Goal: Information Seeking & Learning: Find specific fact

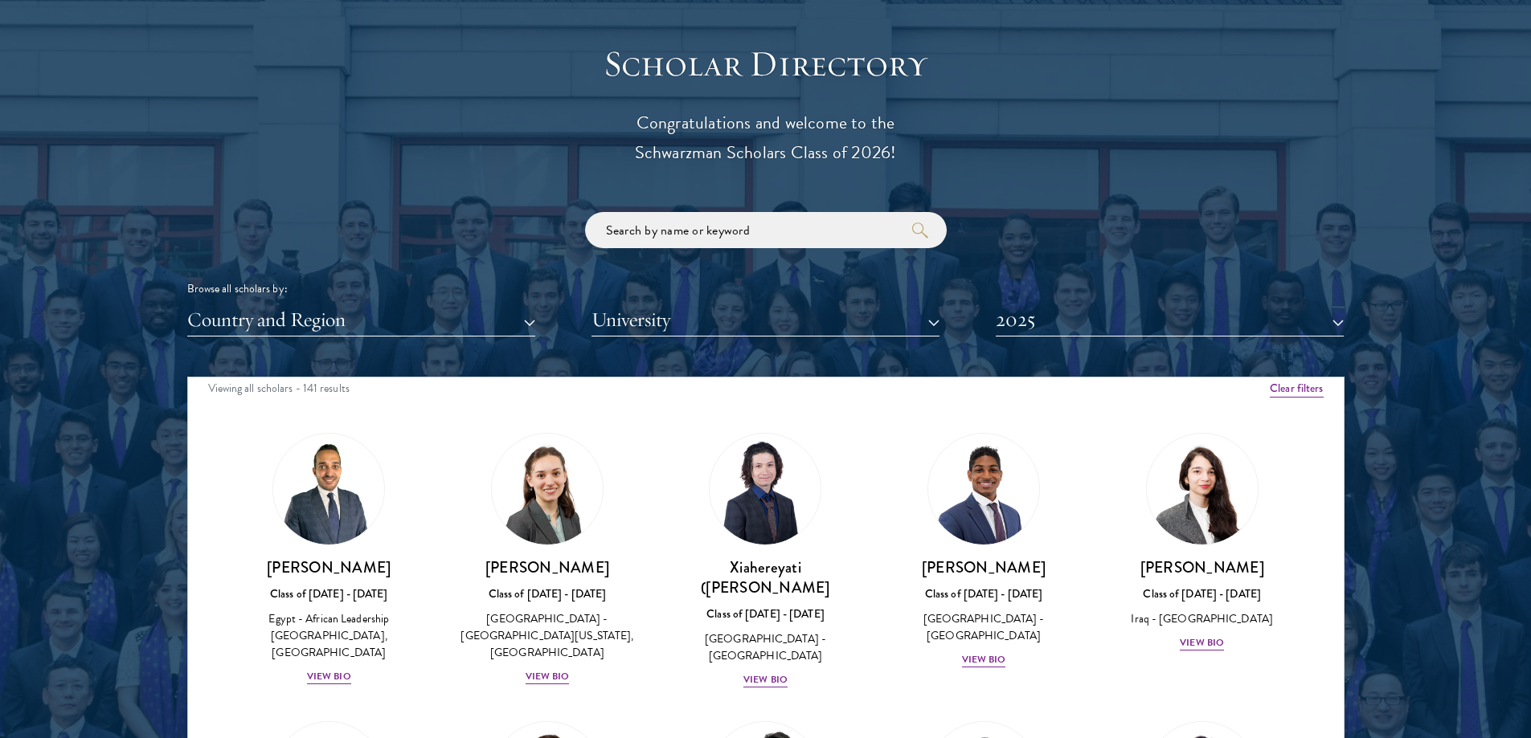
scroll to position [1758, 0]
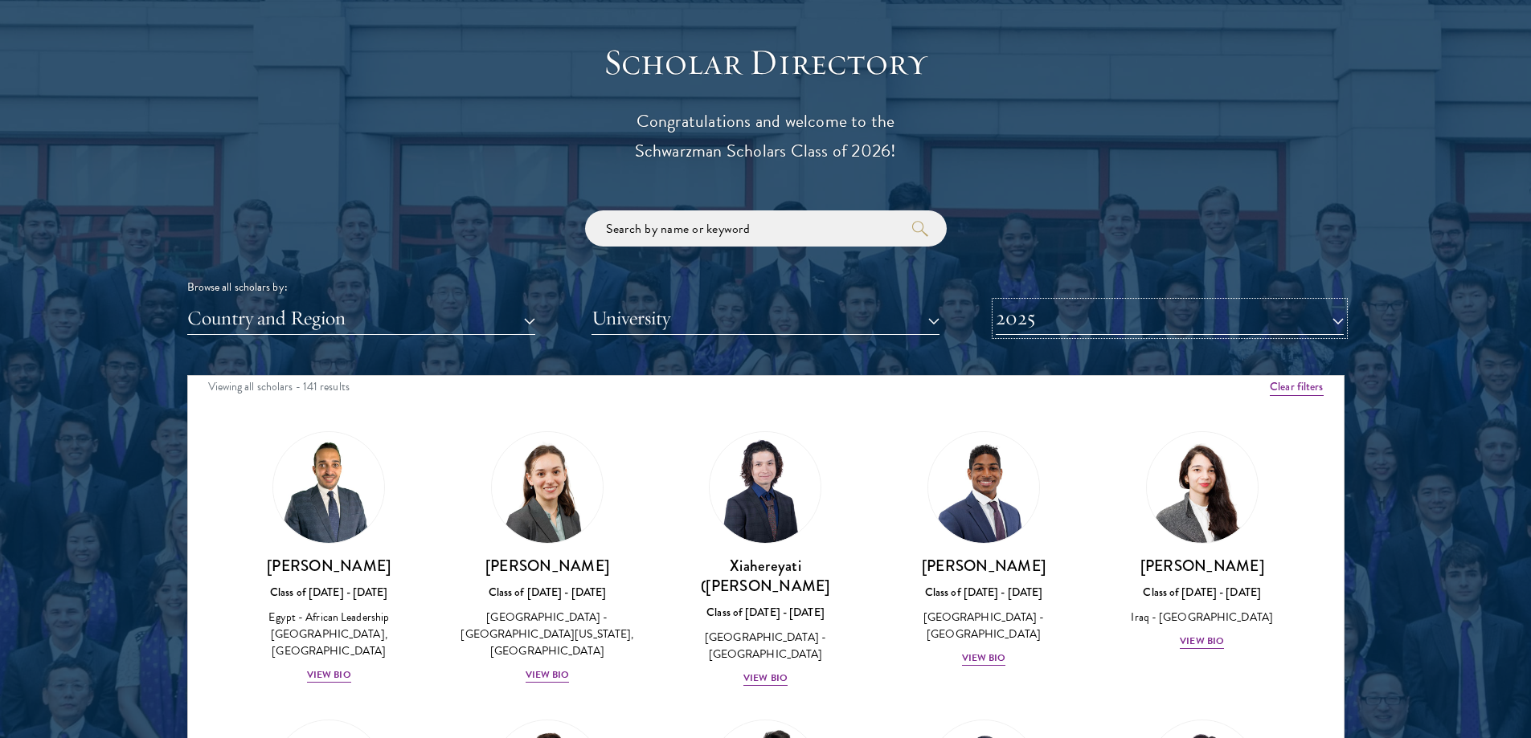
click at [1133, 311] on button "2025" at bounding box center [1169, 318] width 348 height 33
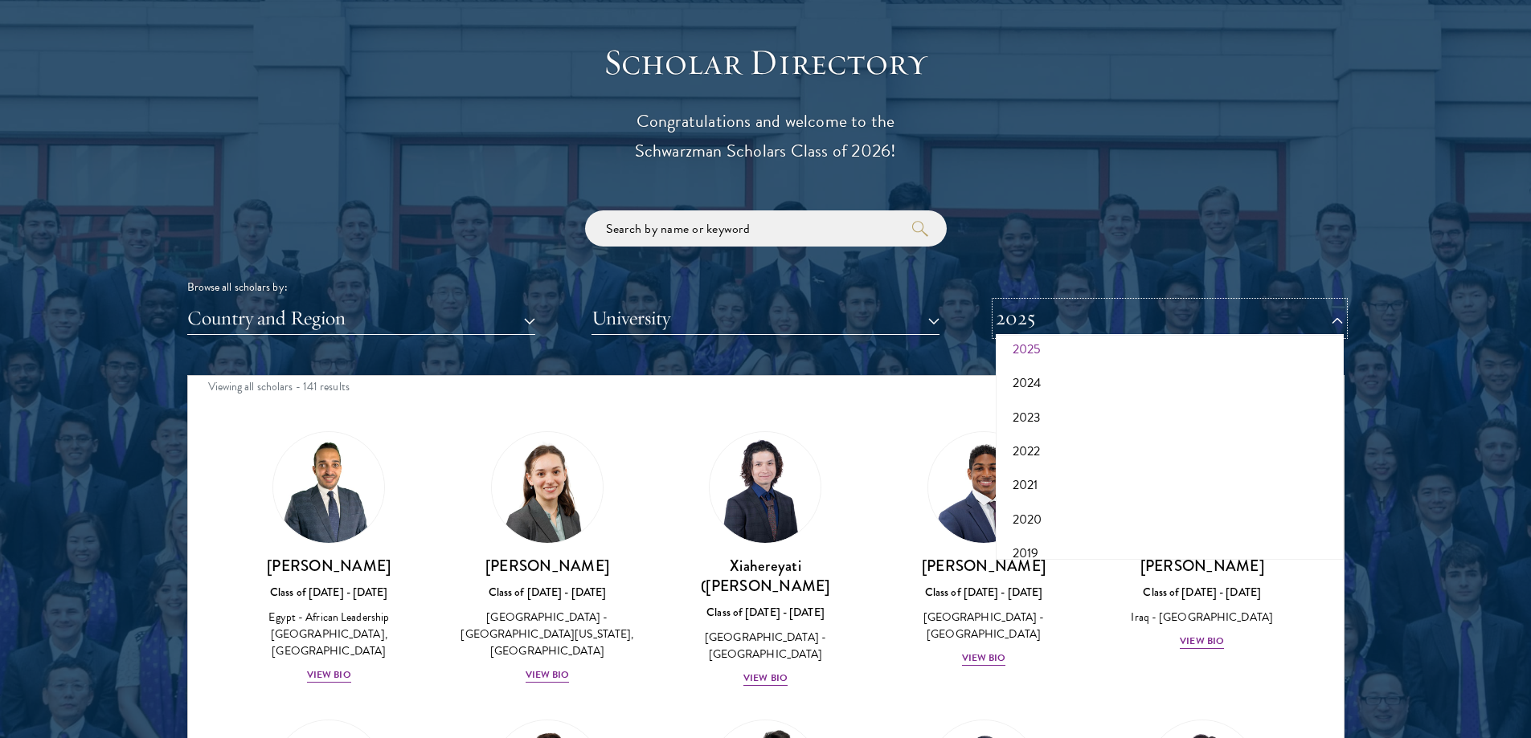
scroll to position [167, 0]
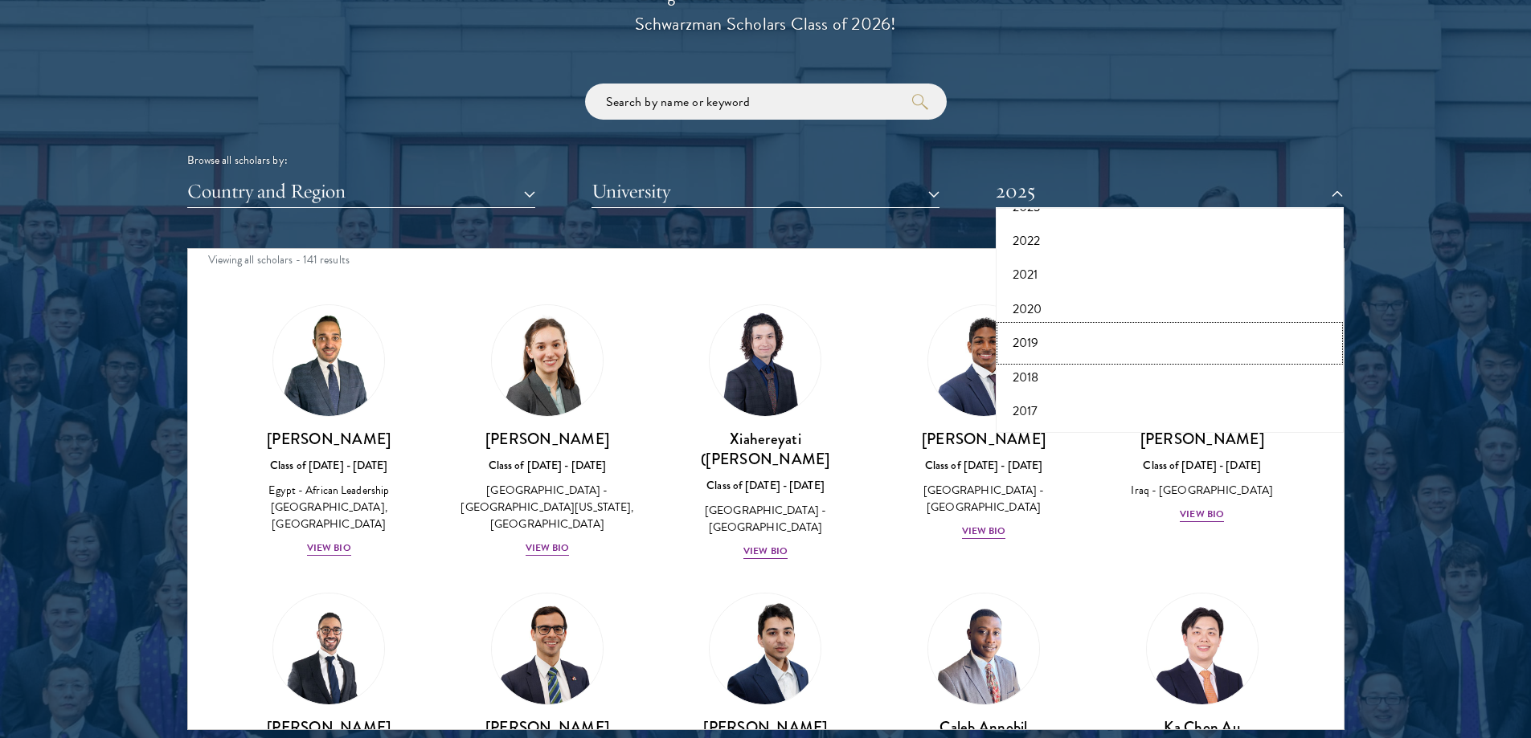
click at [1067, 341] on button "2019" at bounding box center [1169, 343] width 338 height 34
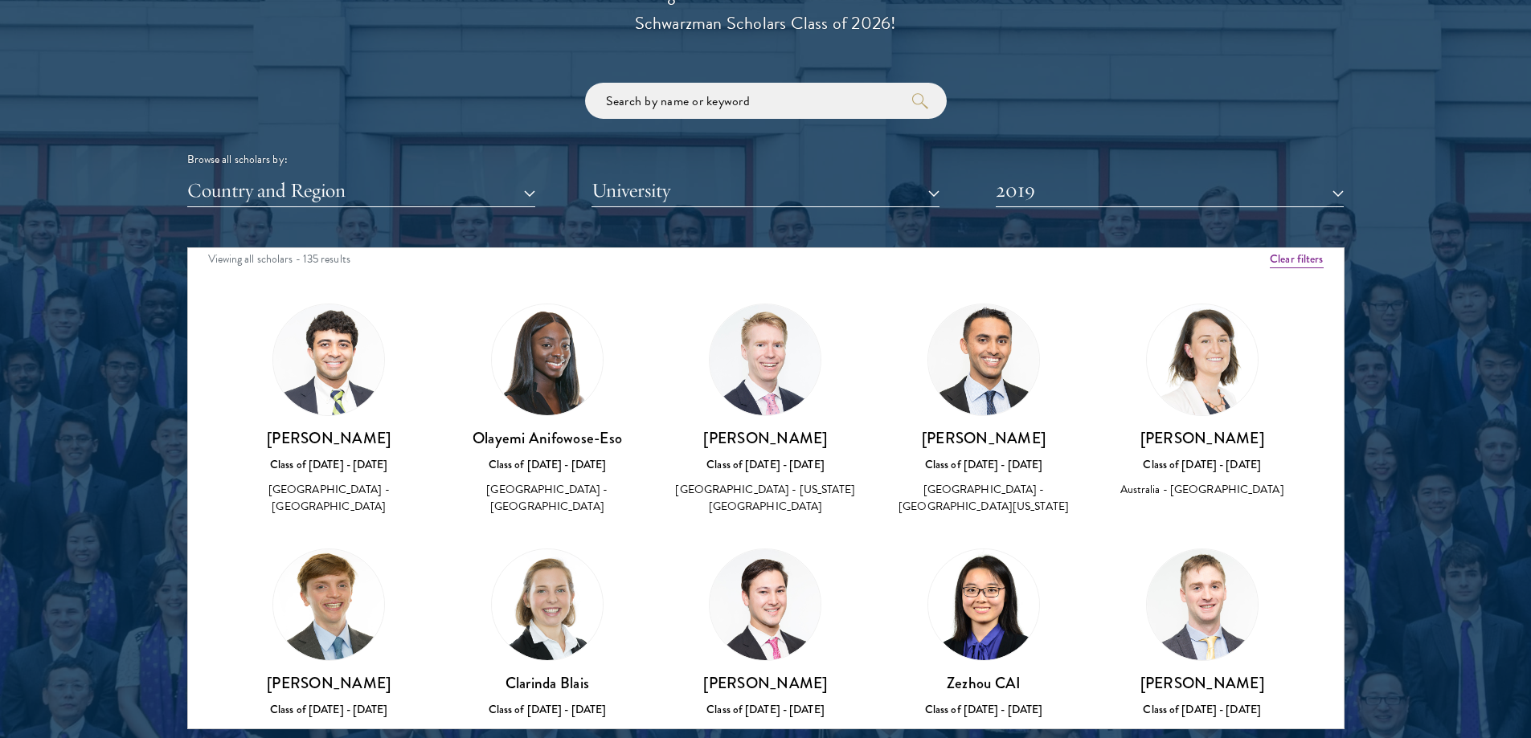
click at [1213, 109] on div "Browse all scholars by: Country and Region All Countries and Regions Afghanista…" at bounding box center [765, 145] width 1157 height 125
click at [399, 186] on button "Country and Region" at bounding box center [361, 190] width 348 height 33
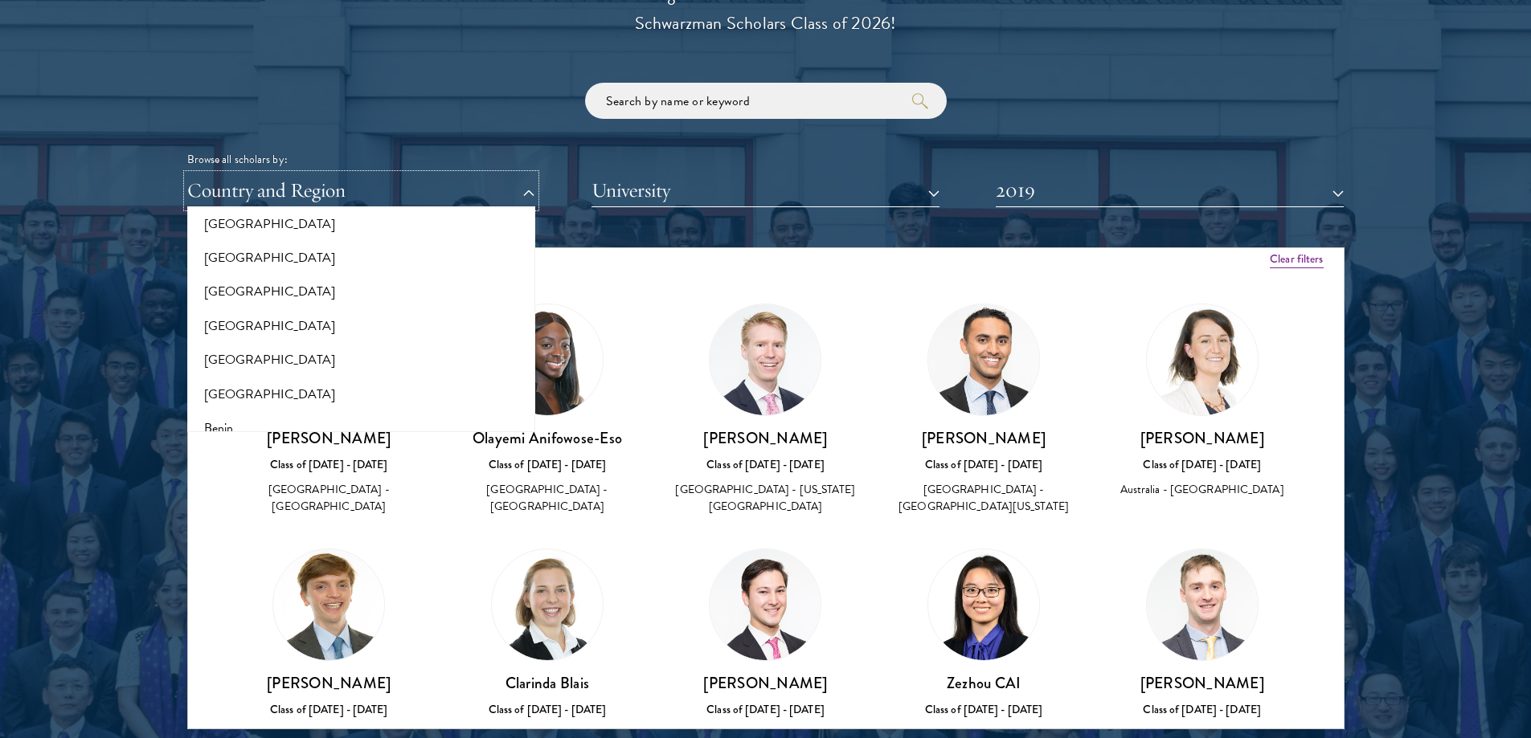
scroll to position [0, 0]
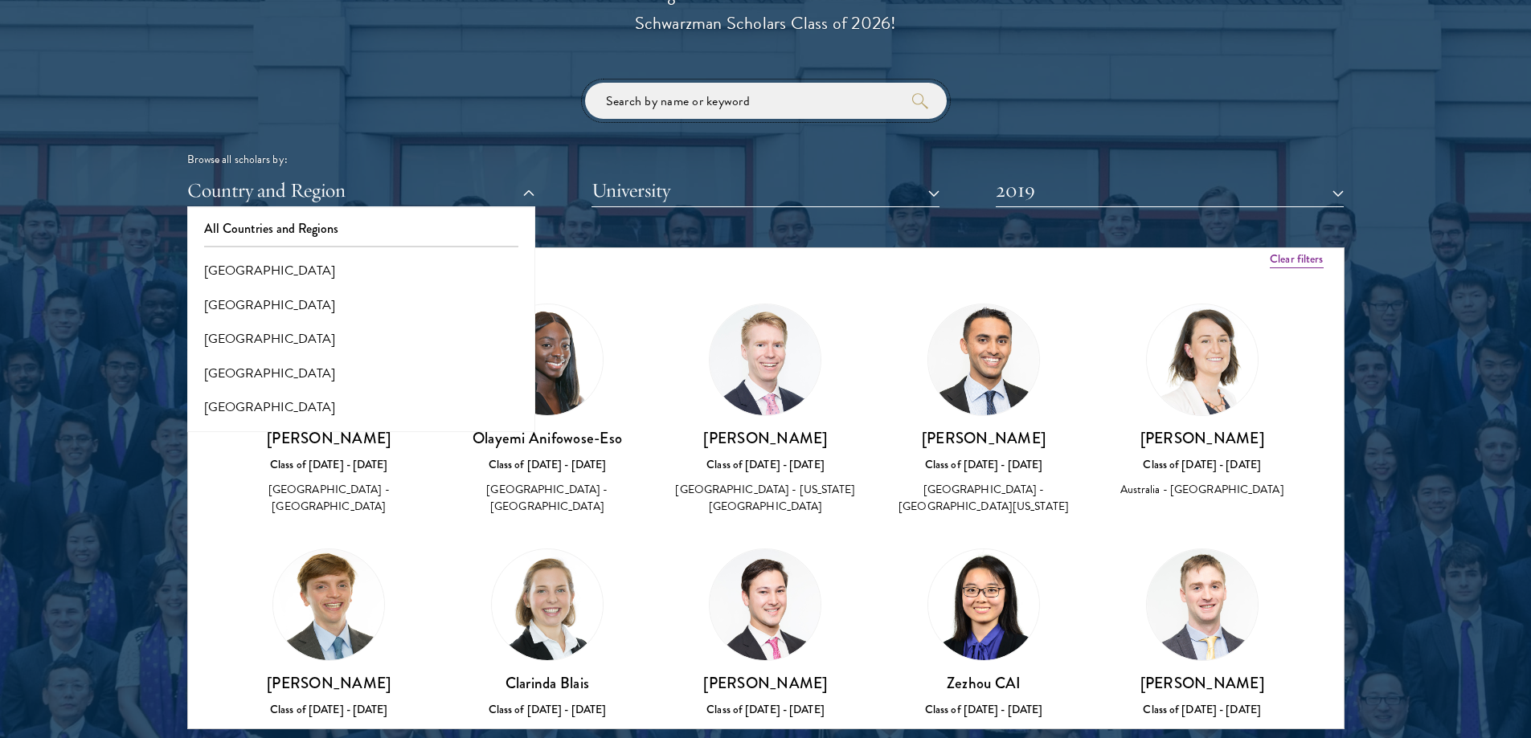
click at [664, 102] on input "search" at bounding box center [766, 101] width 362 height 36
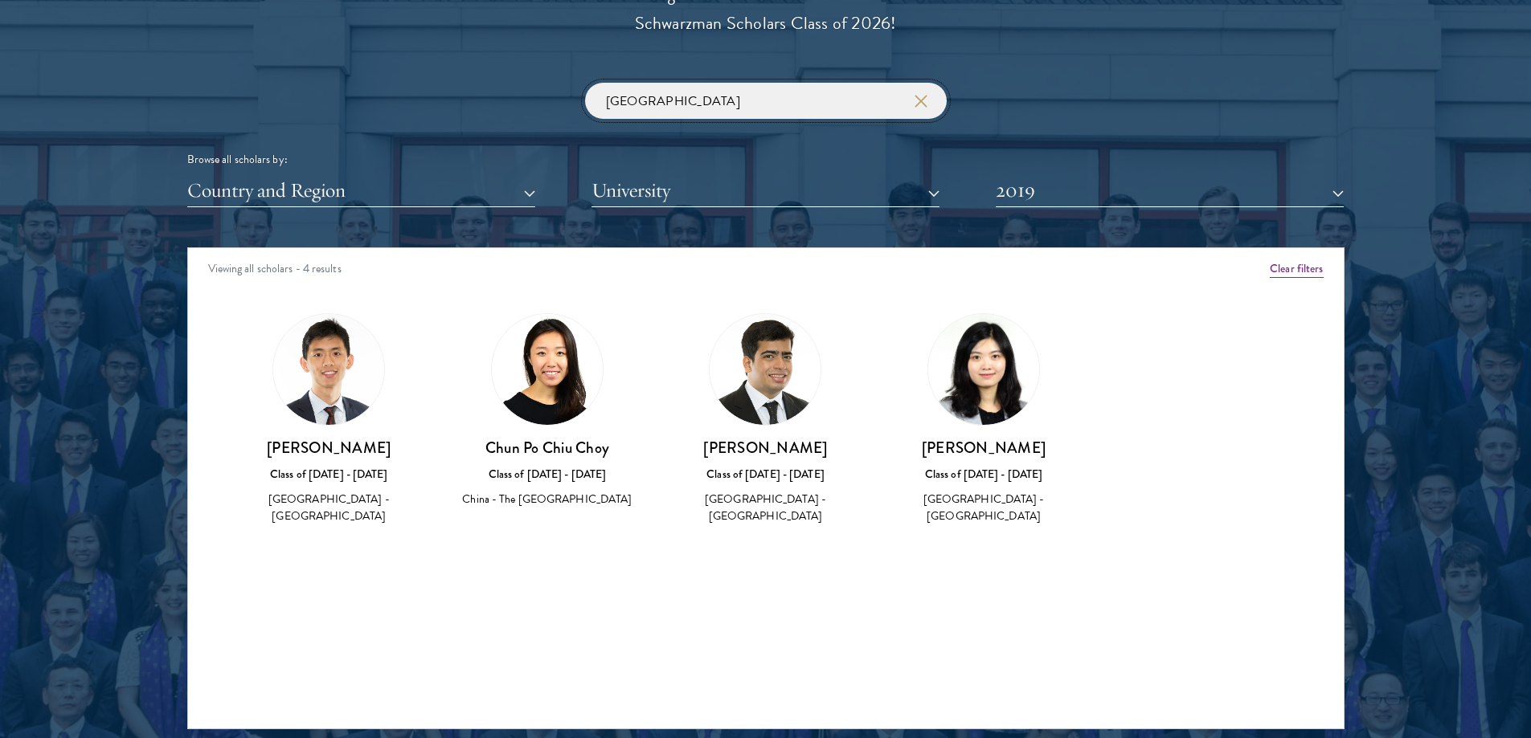
type input "[GEOGRAPHIC_DATA]"
click at [639, 601] on div "Viewing all scholars - 4 results Clear filters Amber Class of 2025 - 2026 China…" at bounding box center [765, 488] width 1157 height 482
click at [362, 590] on div "Viewing all scholars - 4 results Clear filters Amber Class of 2025 - 2026 China…" at bounding box center [765, 488] width 1157 height 482
click at [1074, 186] on button "2019" at bounding box center [1169, 190] width 348 height 33
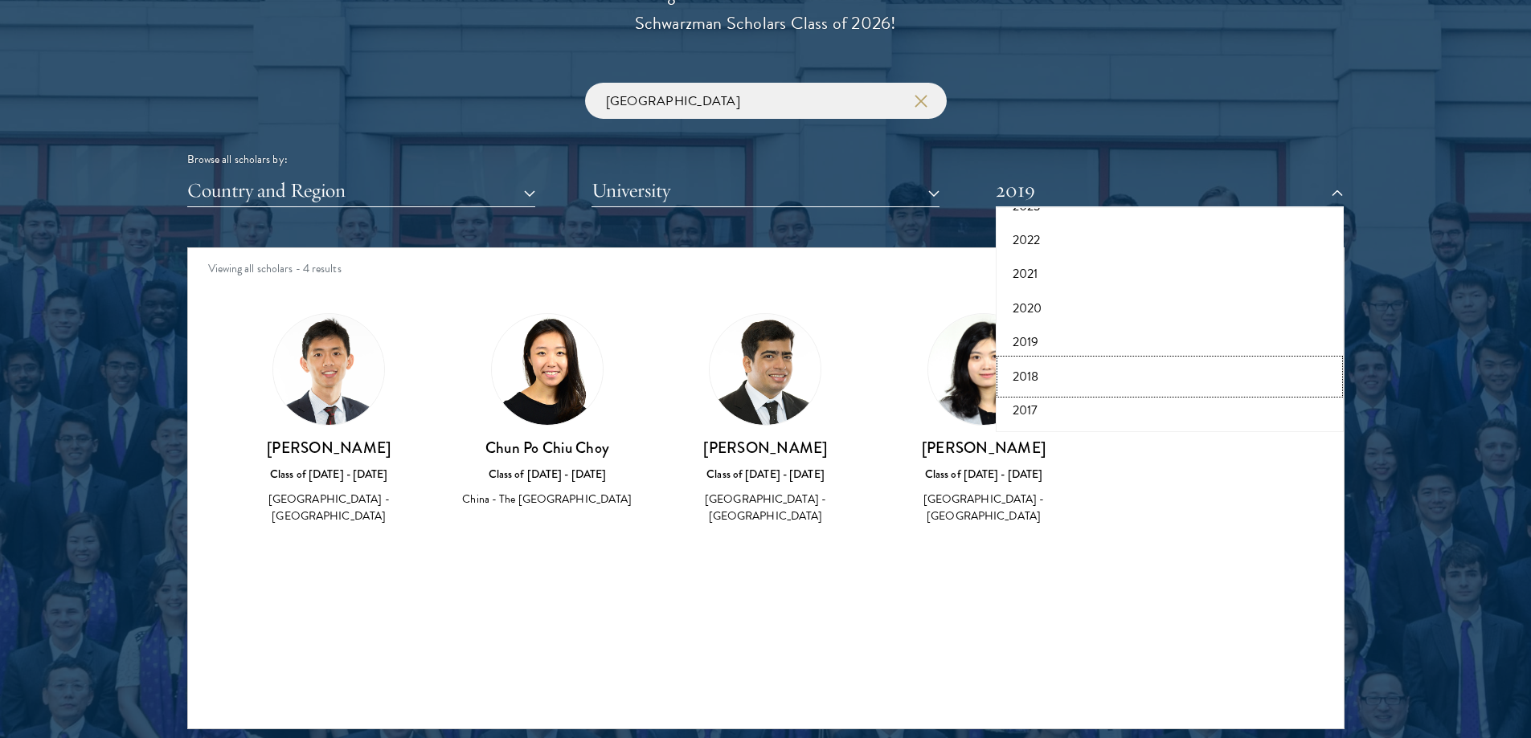
click at [1063, 380] on button "2018" at bounding box center [1169, 377] width 338 height 34
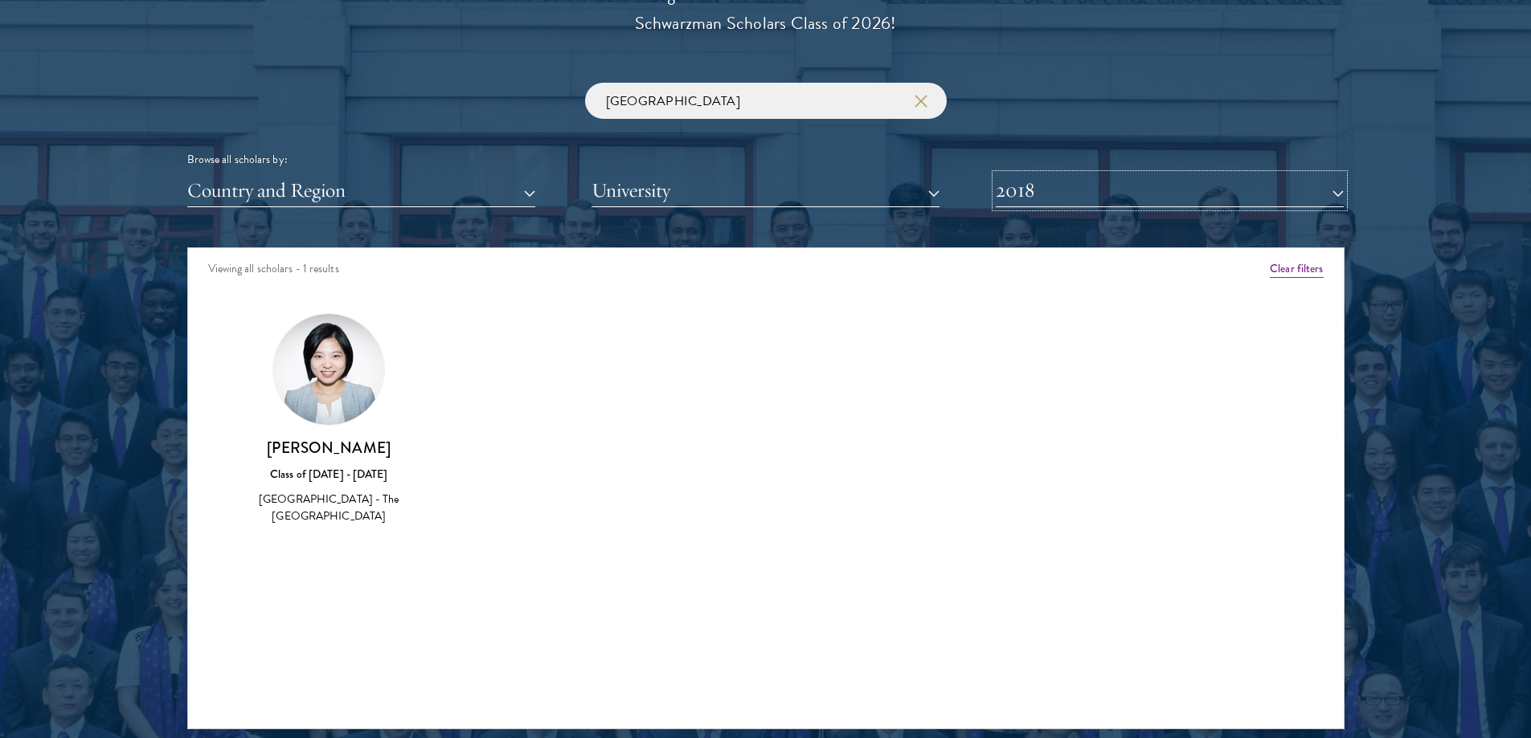
click at [1155, 194] on button "2018" at bounding box center [1169, 190] width 348 height 33
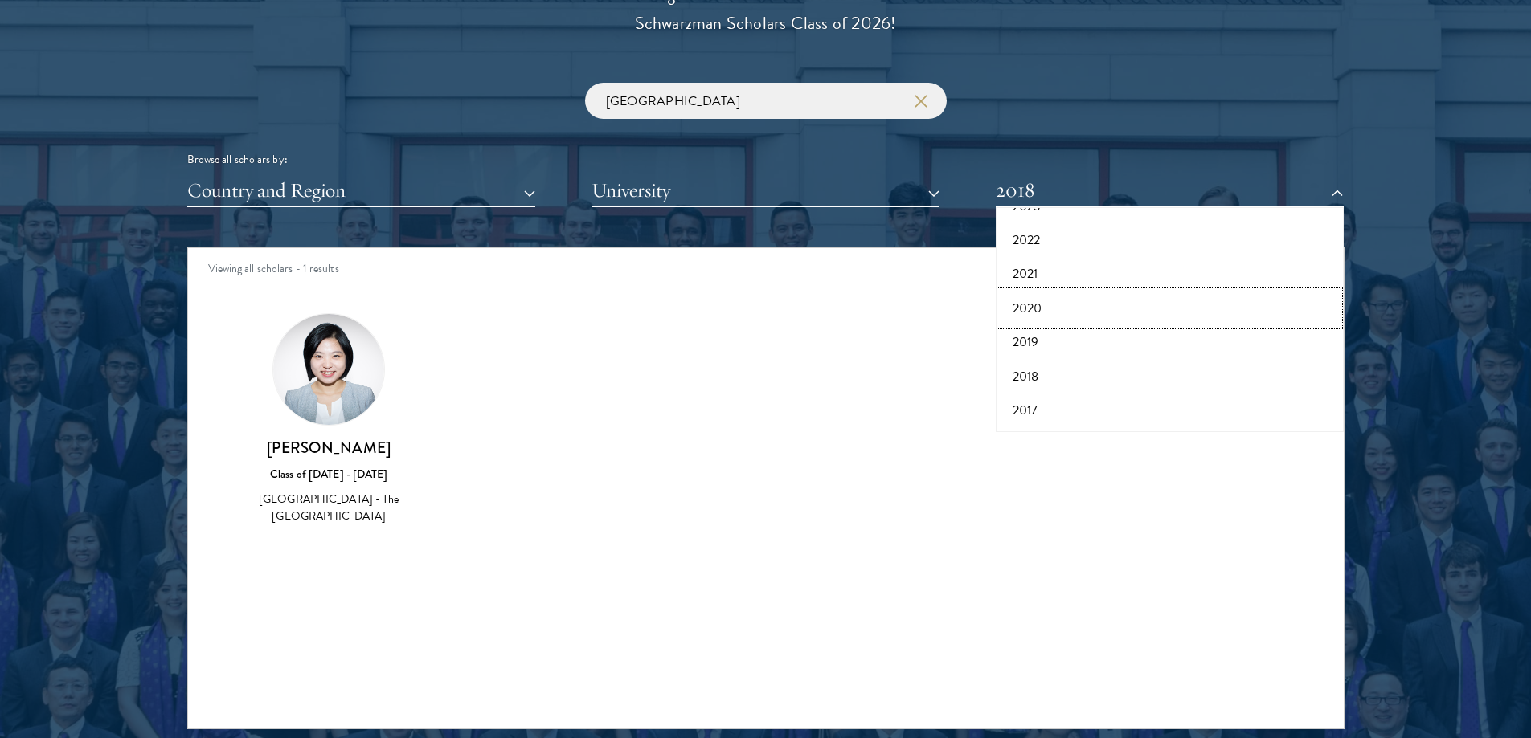
click at [1119, 309] on button "2020" at bounding box center [1169, 309] width 338 height 34
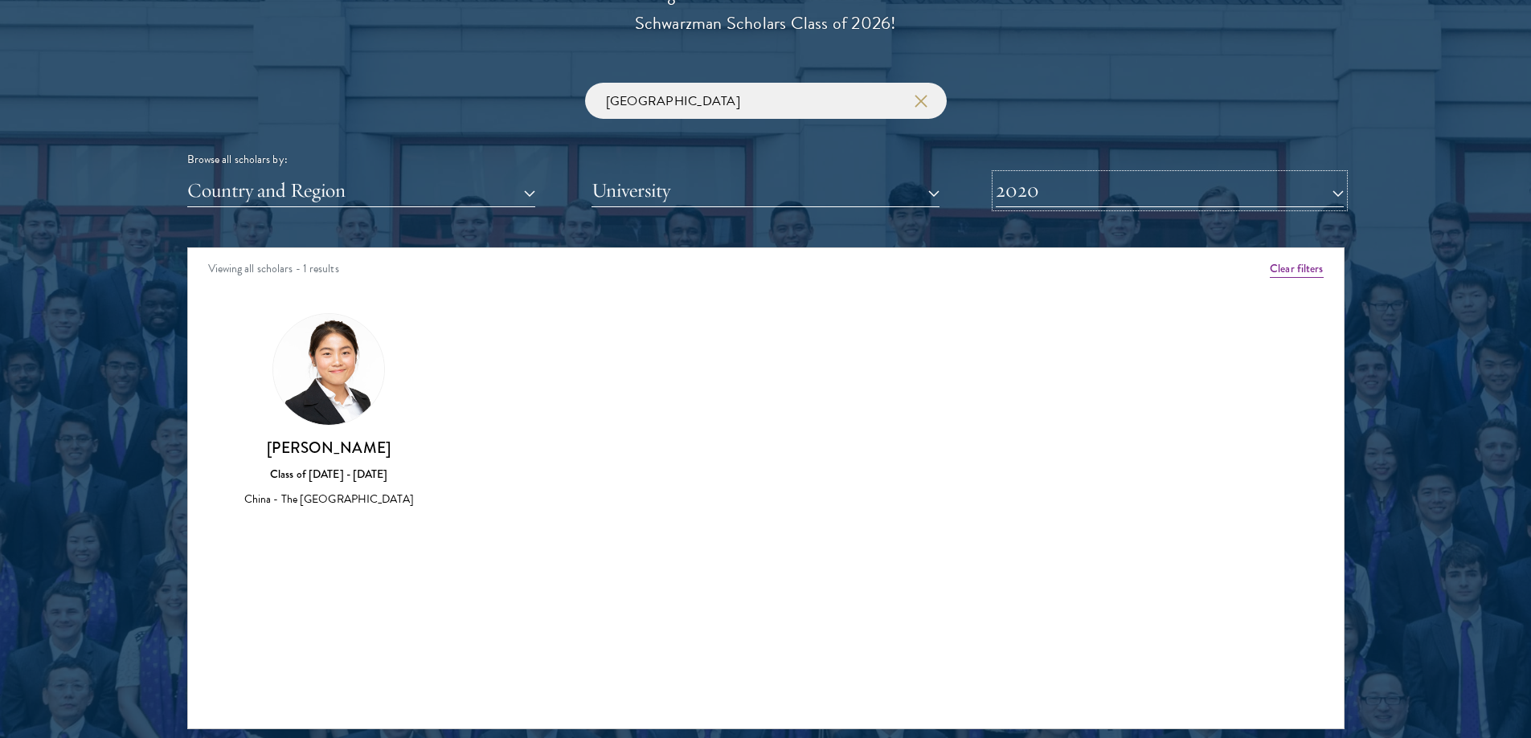
click at [1140, 190] on button "2020" at bounding box center [1169, 190] width 348 height 33
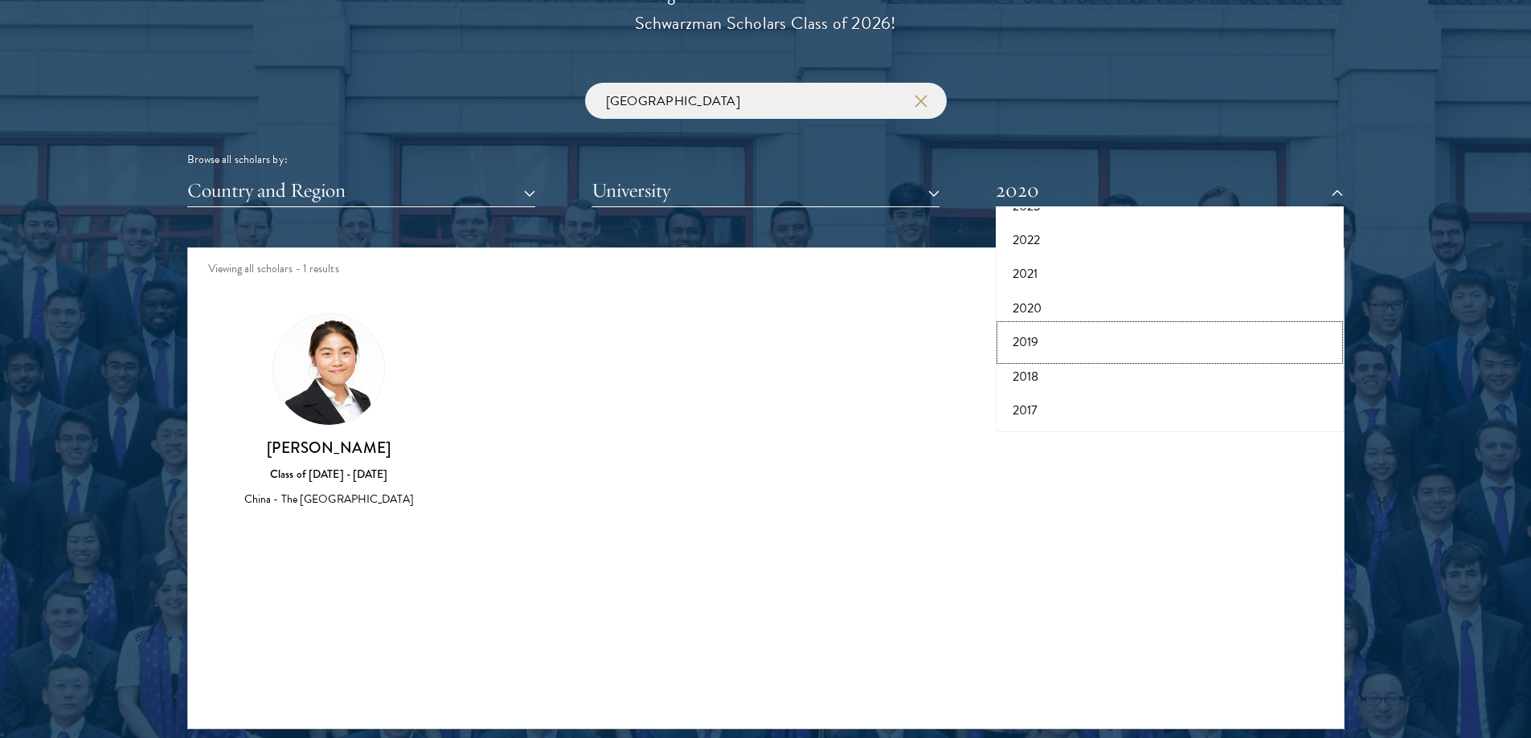
click at [1065, 345] on button "2019" at bounding box center [1169, 342] width 338 height 34
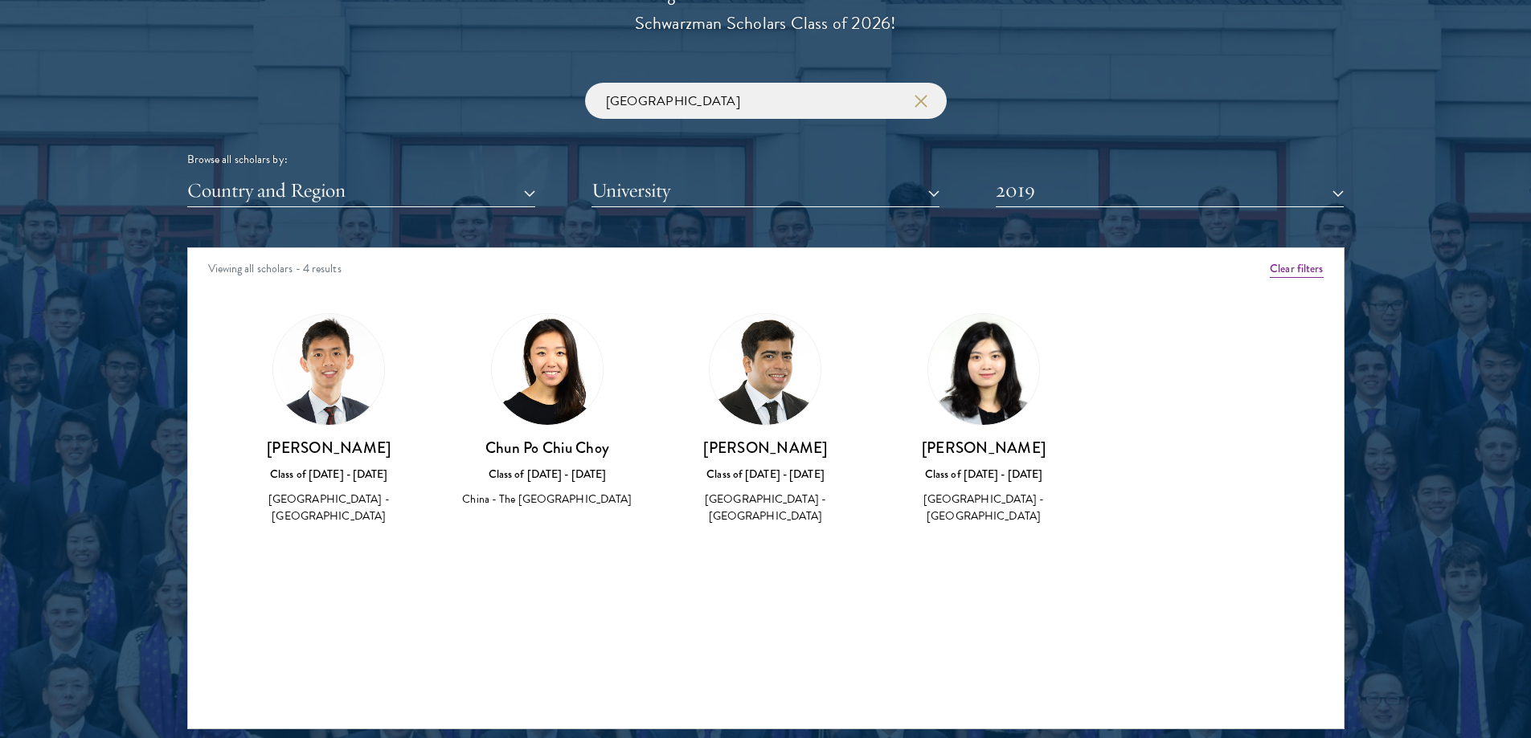
click at [729, 648] on div "Viewing all scholars - 4 results Clear filters Amber Class of 2025 - 2026 China…" at bounding box center [765, 488] width 1157 height 482
click at [1056, 195] on button "2019" at bounding box center [1169, 190] width 348 height 33
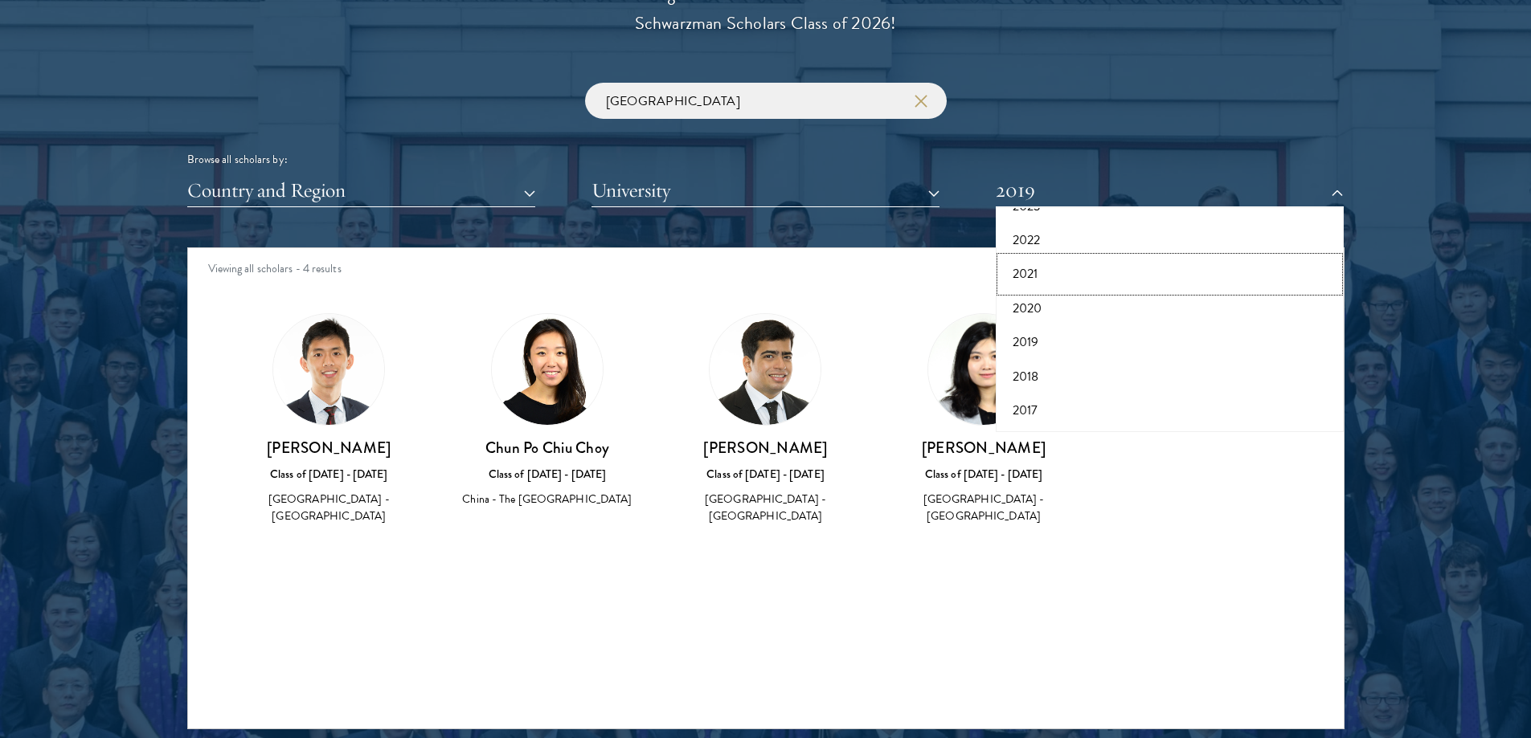
click at [1053, 273] on button "2021" at bounding box center [1169, 274] width 338 height 34
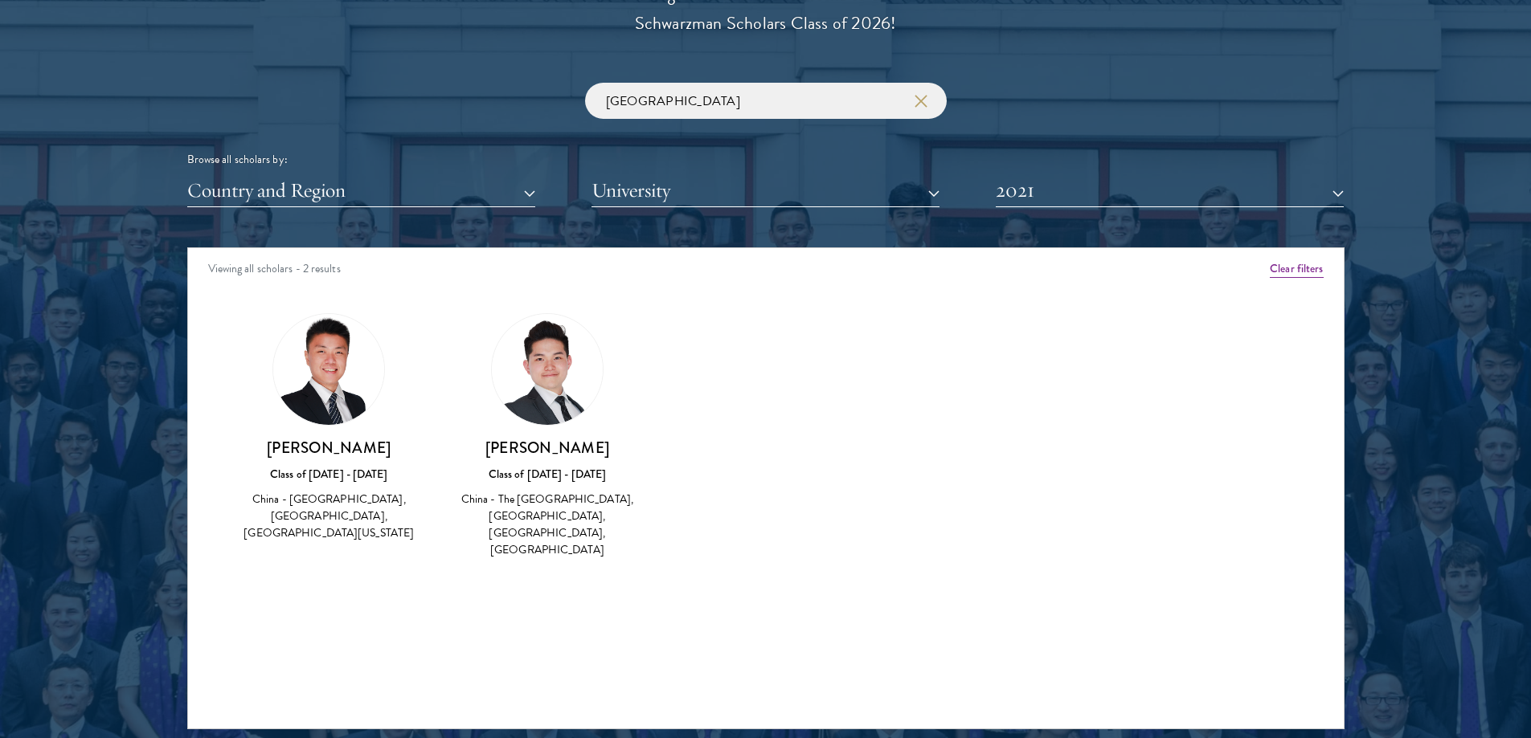
click at [828, 452] on div "Amber Class of 2025 - 2026 China - Peking University View Bio Cirenquji Class o…" at bounding box center [765, 450] width 1155 height 315
click at [713, 102] on input "[GEOGRAPHIC_DATA]" at bounding box center [766, 101] width 362 height 36
click at [1142, 199] on button "2021" at bounding box center [1169, 190] width 348 height 33
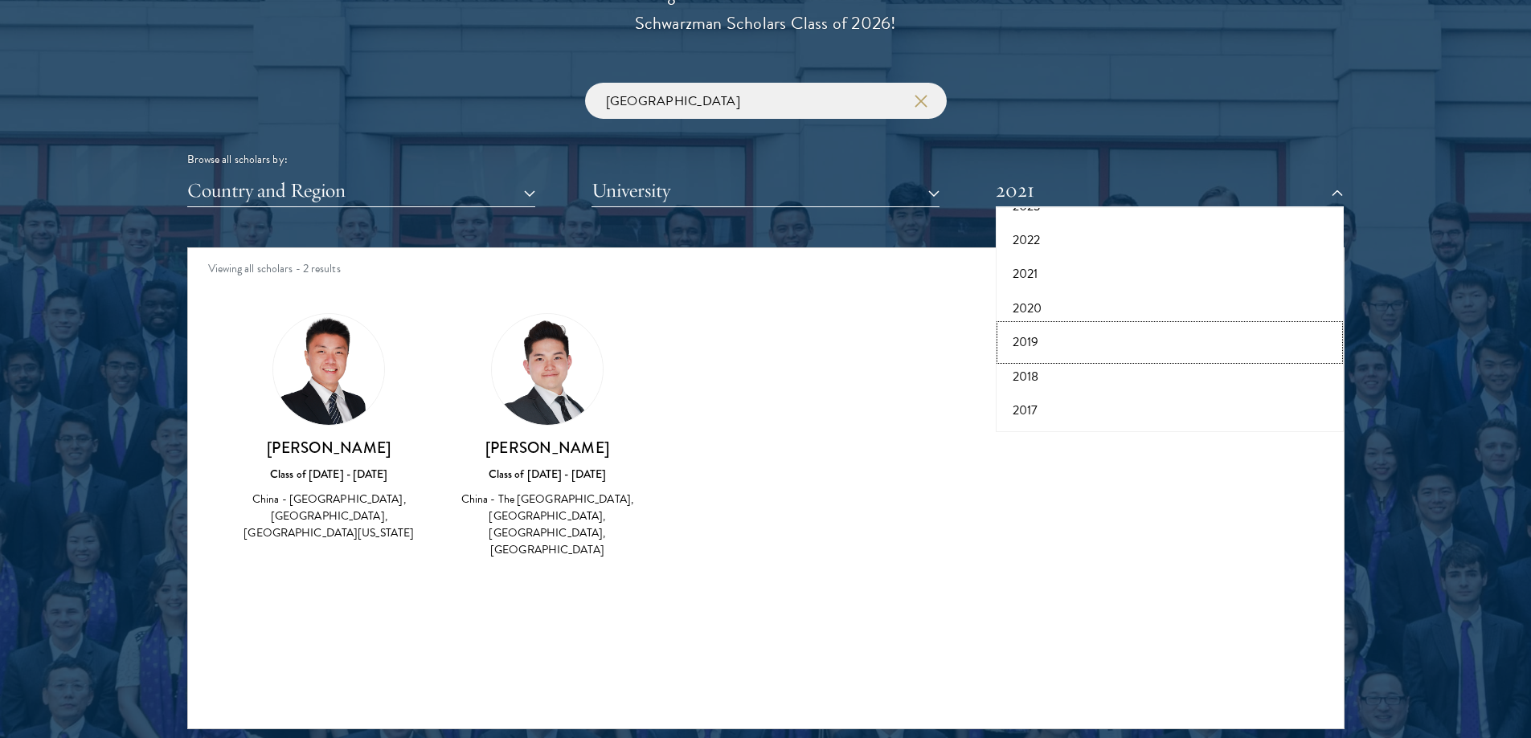
click at [1109, 343] on button "2019" at bounding box center [1169, 342] width 338 height 34
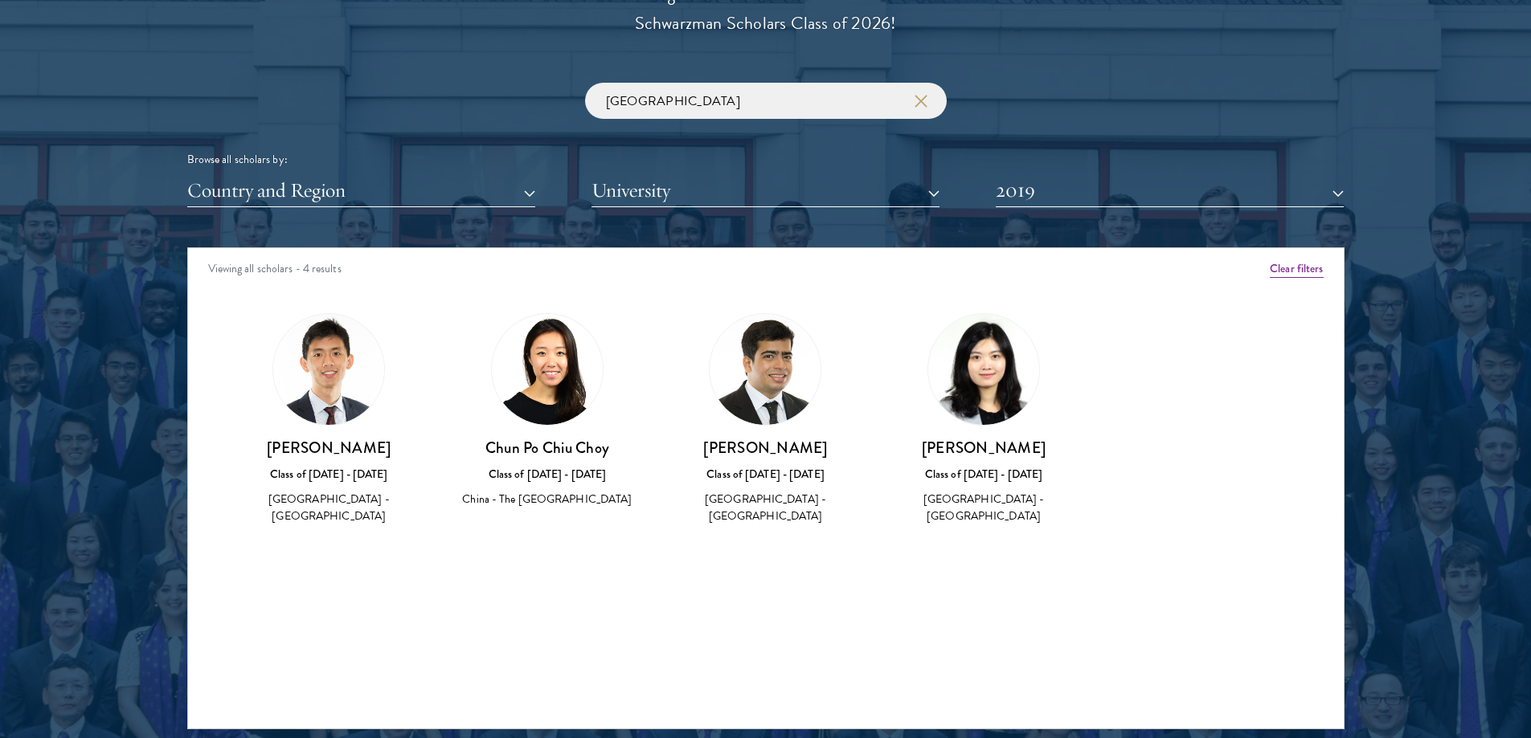
drag, startPoint x: 821, startPoint y: 660, endPoint x: 788, endPoint y: 283, distance: 378.2
click at [822, 660] on div "Viewing all scholars - 4 results Clear filters Amber Class of 2025 - 2026 China…" at bounding box center [765, 488] width 1157 height 482
click at [1099, 189] on button "2019" at bounding box center [1169, 190] width 348 height 33
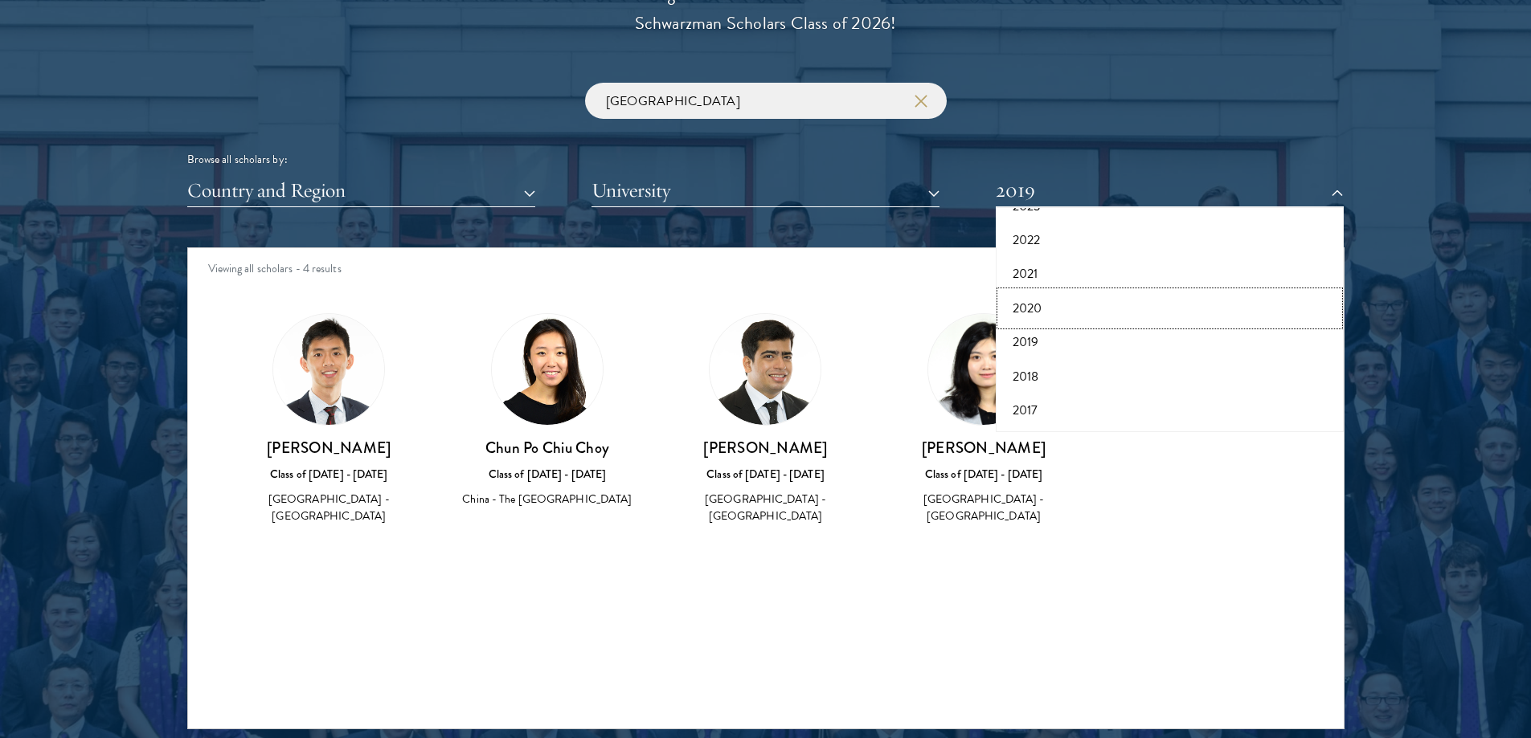
click at [1100, 302] on button "2020" at bounding box center [1169, 309] width 338 height 34
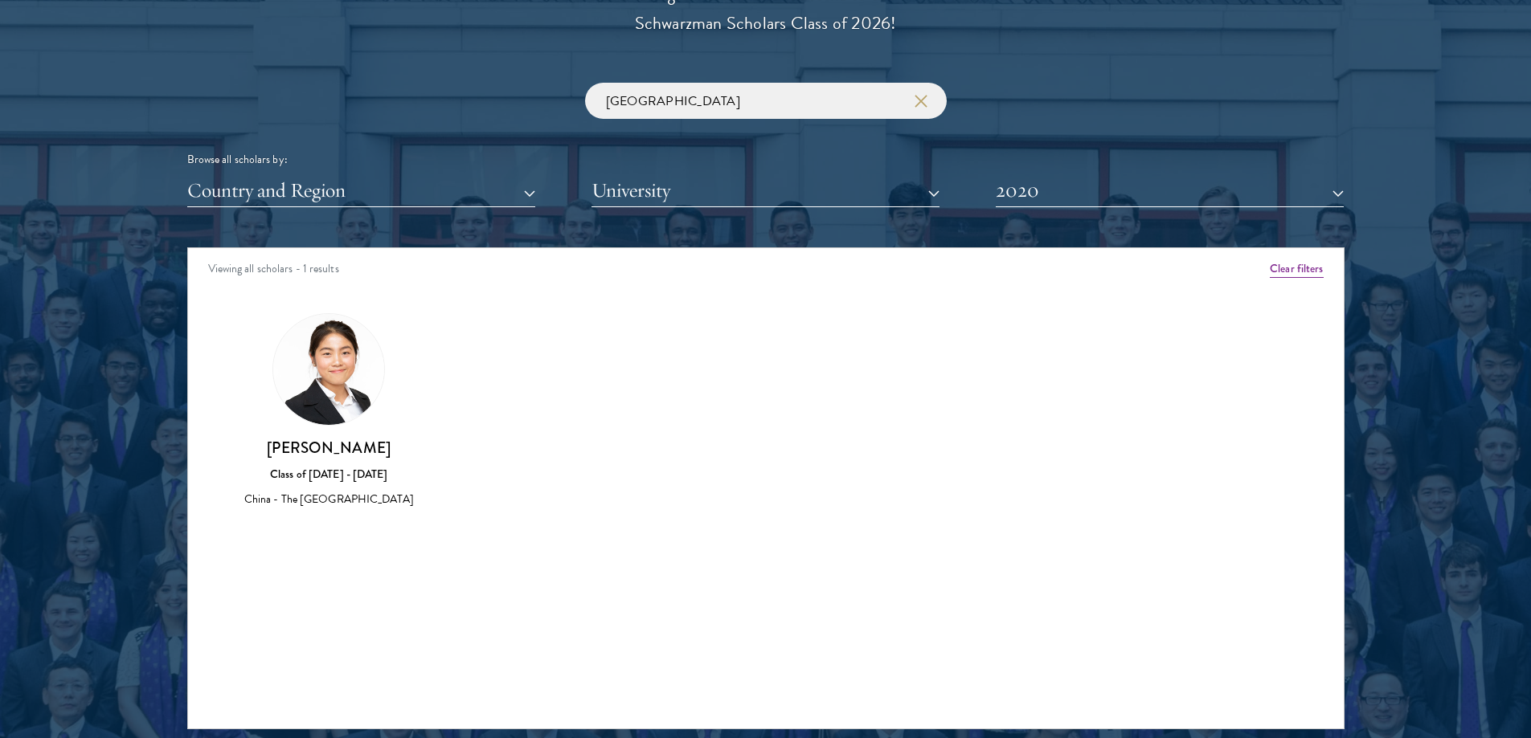
click at [668, 351] on div "Amber Class of 2025 - 2026 China - Peking University View Bio Cirenquji Class o…" at bounding box center [765, 425] width 1155 height 264
click at [336, 395] on img at bounding box center [328, 369] width 111 height 111
click at [331, 470] on div "Class of [DATE] - [DATE]" at bounding box center [329, 474] width 186 height 17
click at [684, 460] on div "Amber Class of 2025 - 2026 China - Peking University View Bio Cirenquji Class o…" at bounding box center [765, 425] width 1155 height 264
click at [714, 440] on div "Amber Class of 2025 - 2026 China - Peking University View Bio Cirenquji Class o…" at bounding box center [765, 425] width 1155 height 264
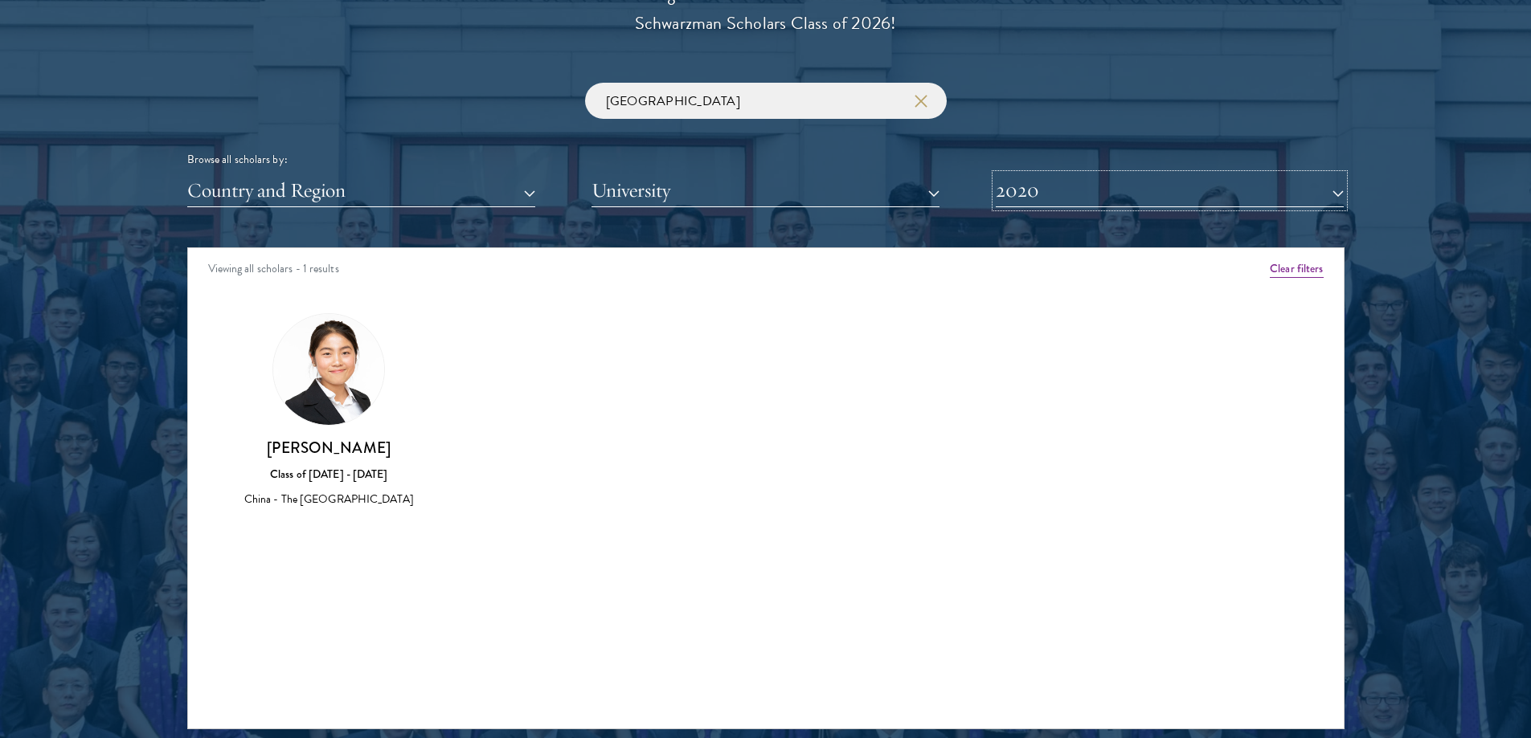
click at [1275, 203] on button "2020" at bounding box center [1169, 190] width 348 height 33
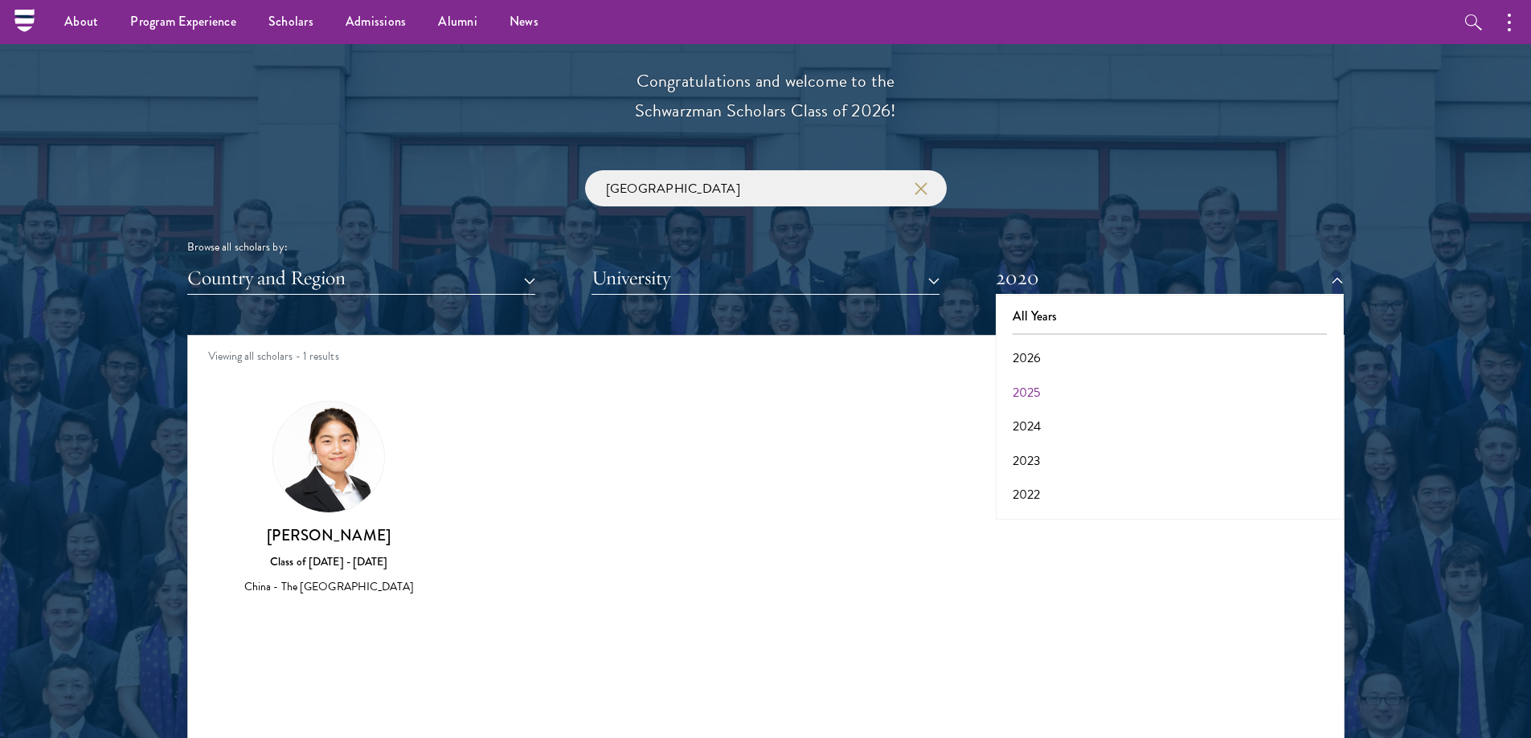
click at [1183, 234] on div "hong kong Browse all scholars by: Country and Region All Countries and Regions …" at bounding box center [765, 232] width 1157 height 125
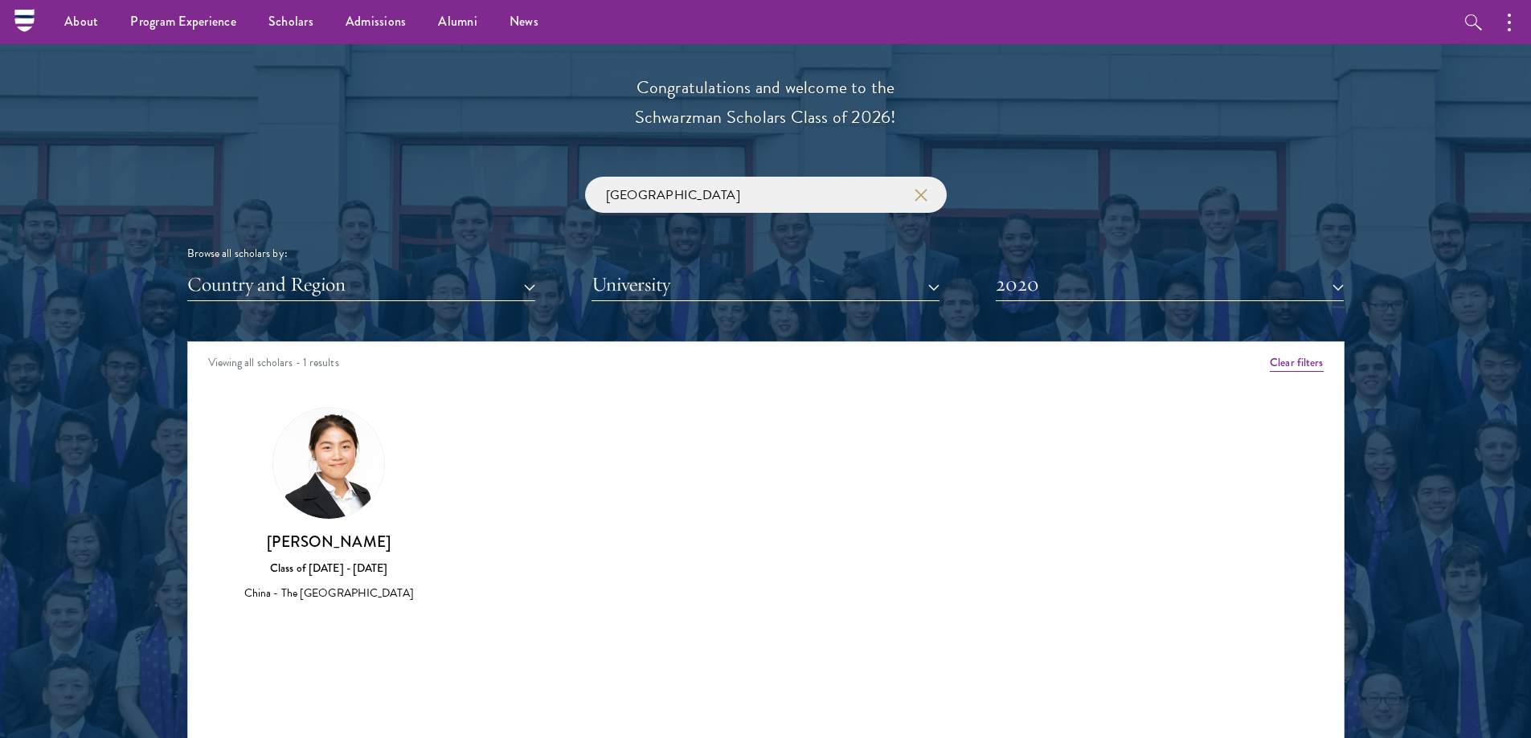
scroll to position [1790, 0]
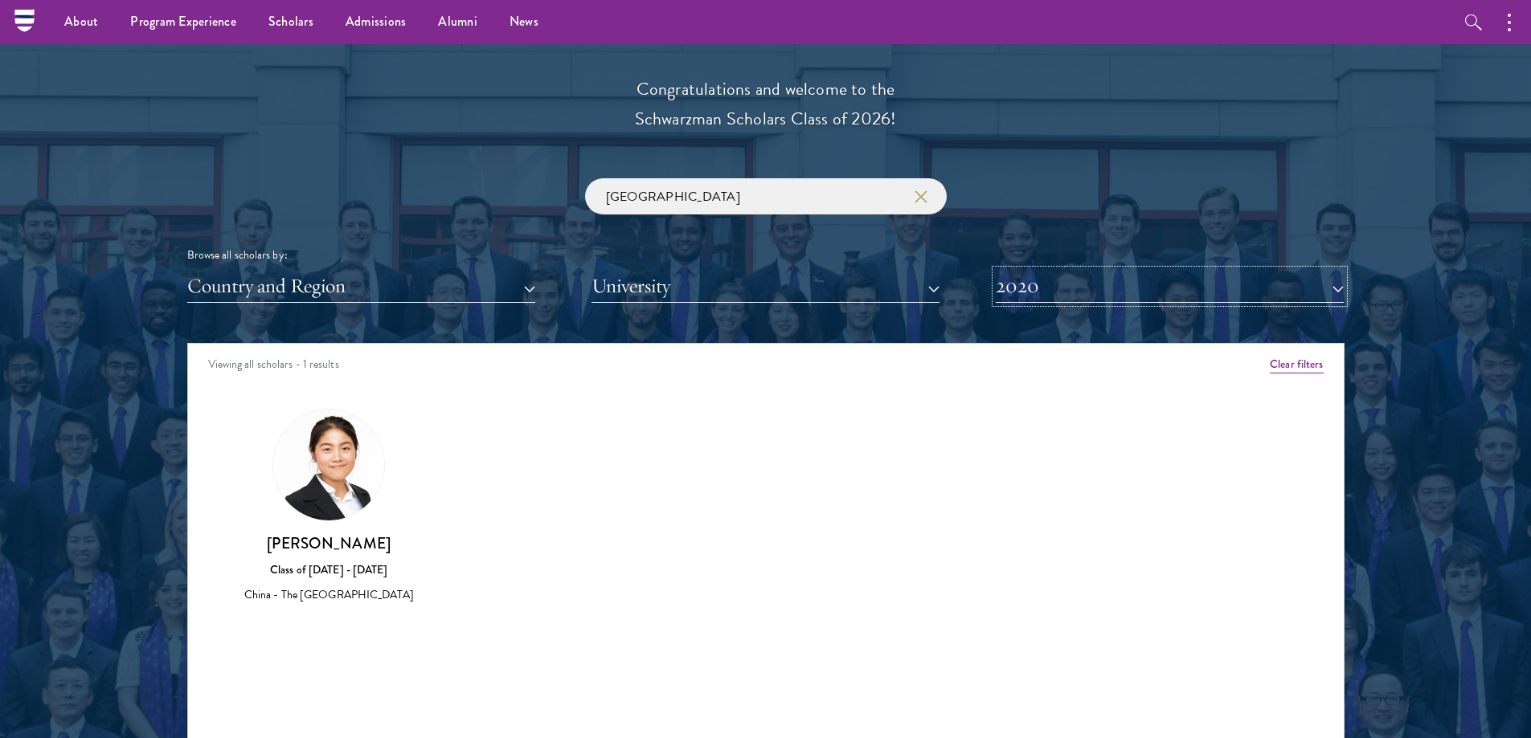
click at [1160, 284] on button "2020" at bounding box center [1169, 286] width 348 height 33
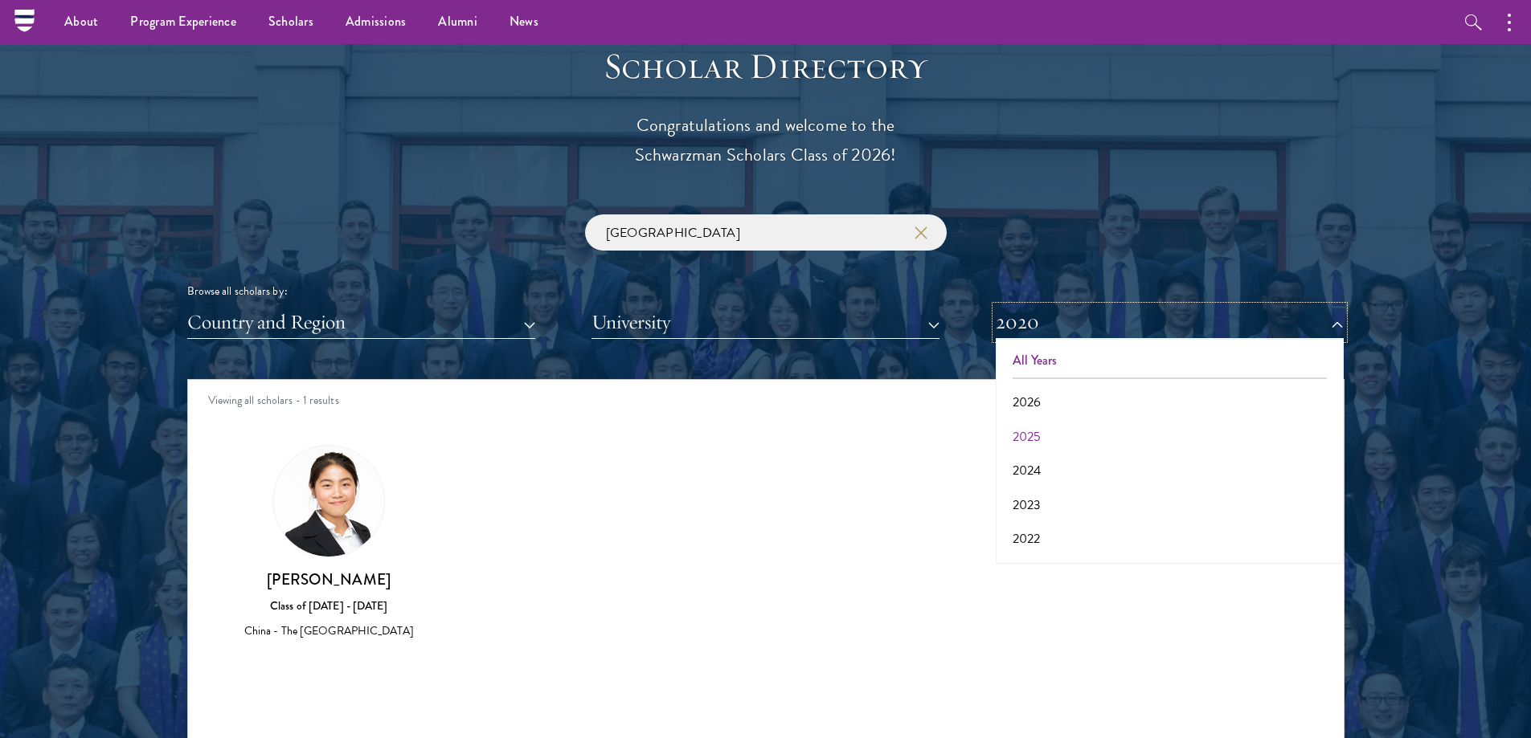
click at [1145, 331] on button "2020" at bounding box center [1169, 322] width 348 height 33
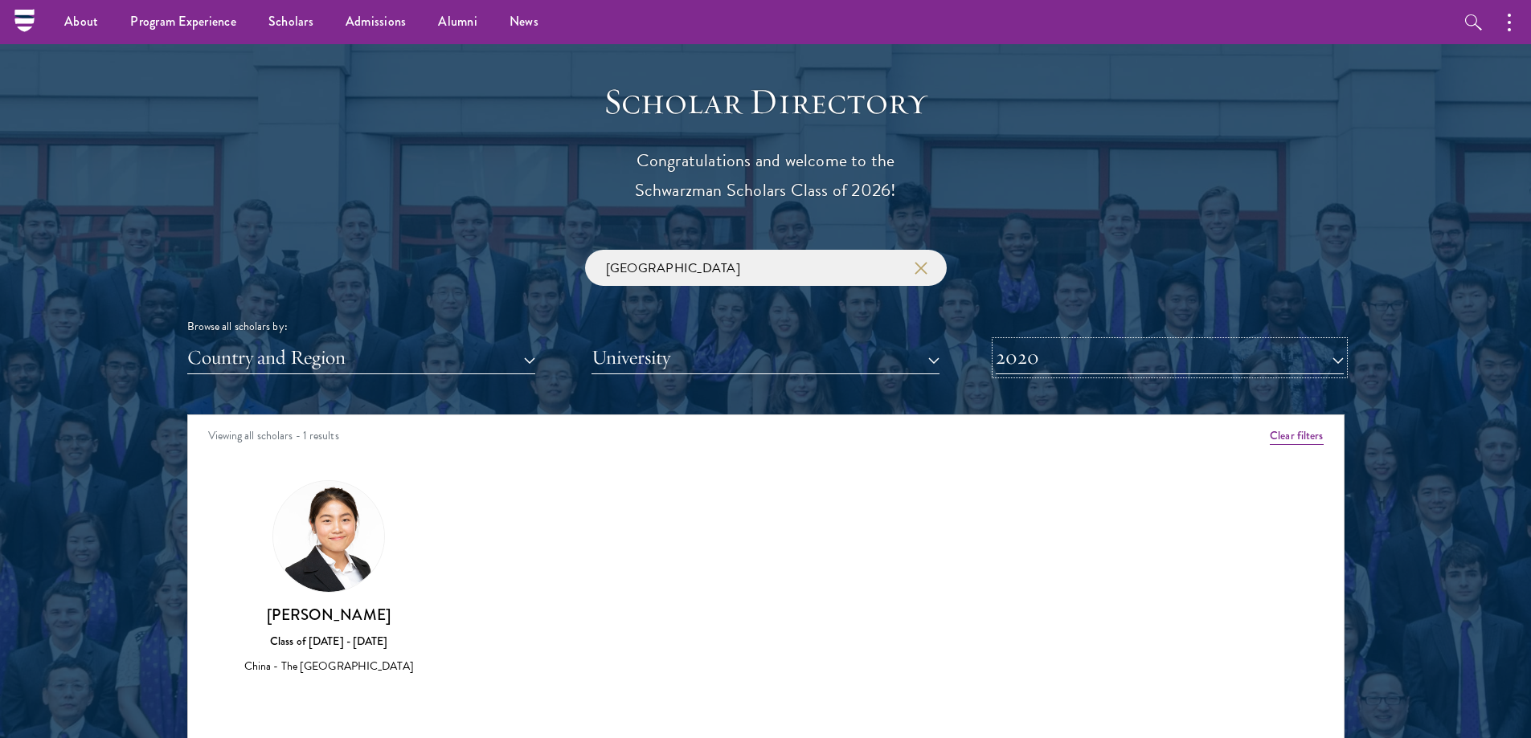
click at [1142, 350] on button "2020" at bounding box center [1169, 357] width 348 height 33
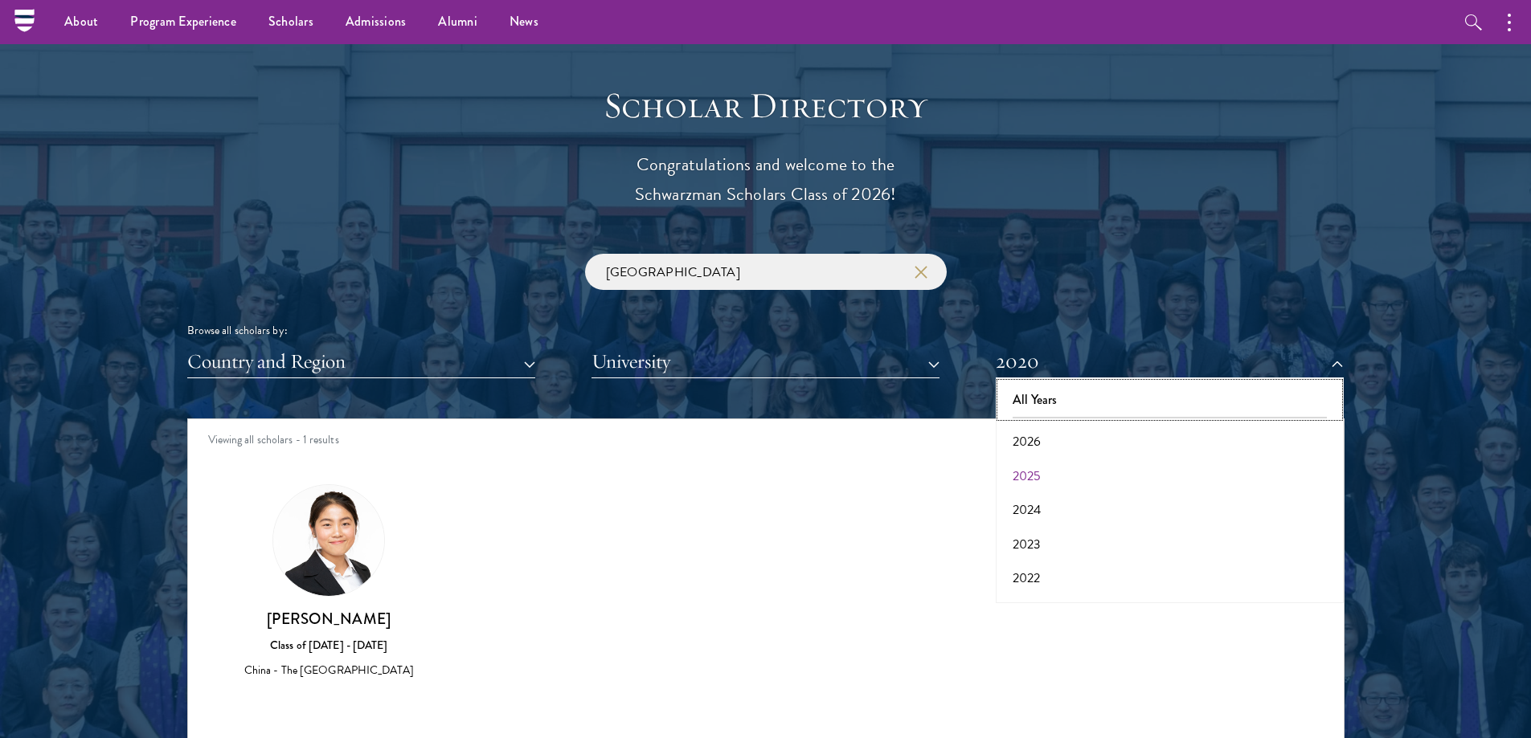
click at [1134, 394] on button "All Years" at bounding box center [1169, 400] width 338 height 34
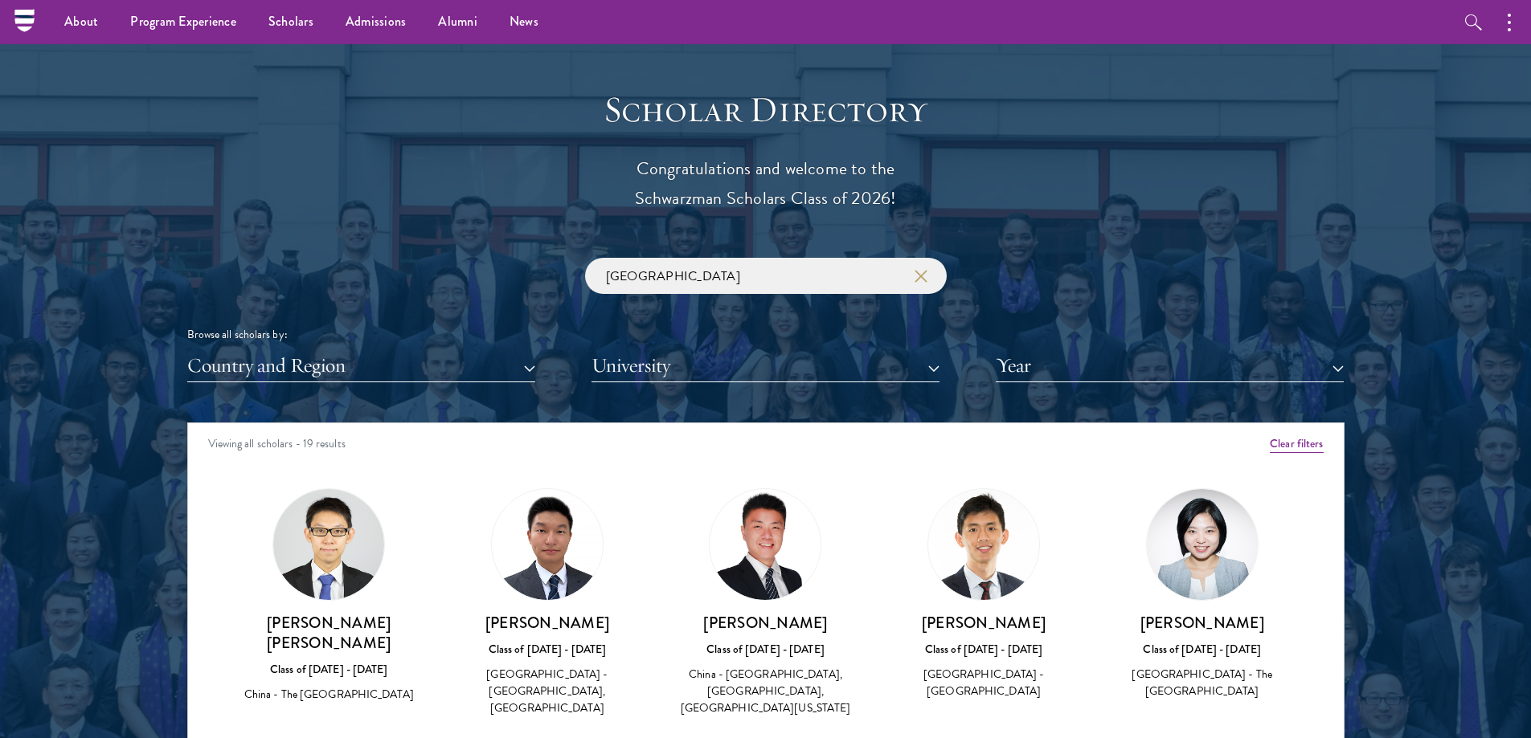
scroll to position [1710, 0]
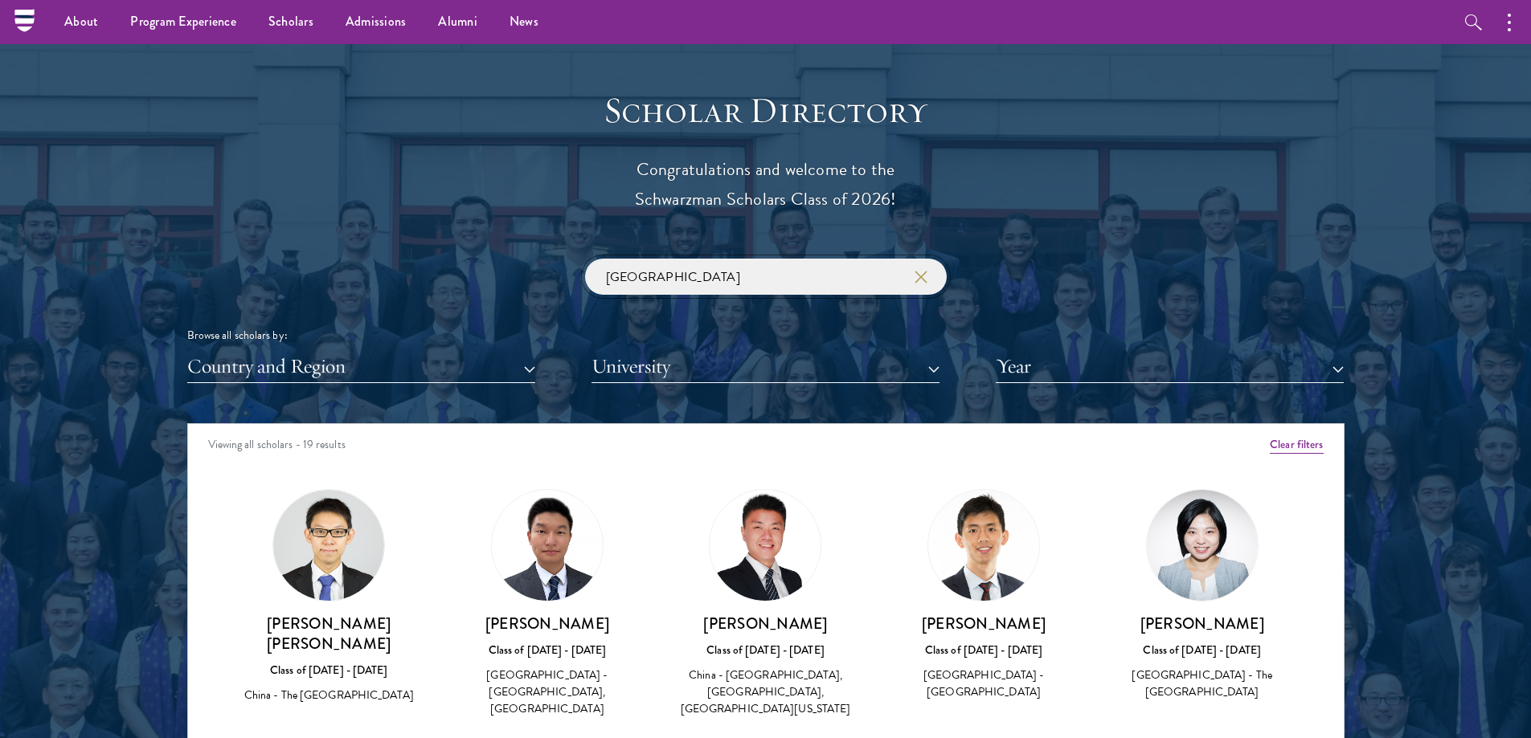
click at [928, 286] on input "[GEOGRAPHIC_DATA]" at bounding box center [766, 277] width 362 height 36
click at [926, 280] on icon "button" at bounding box center [920, 277] width 13 height 13
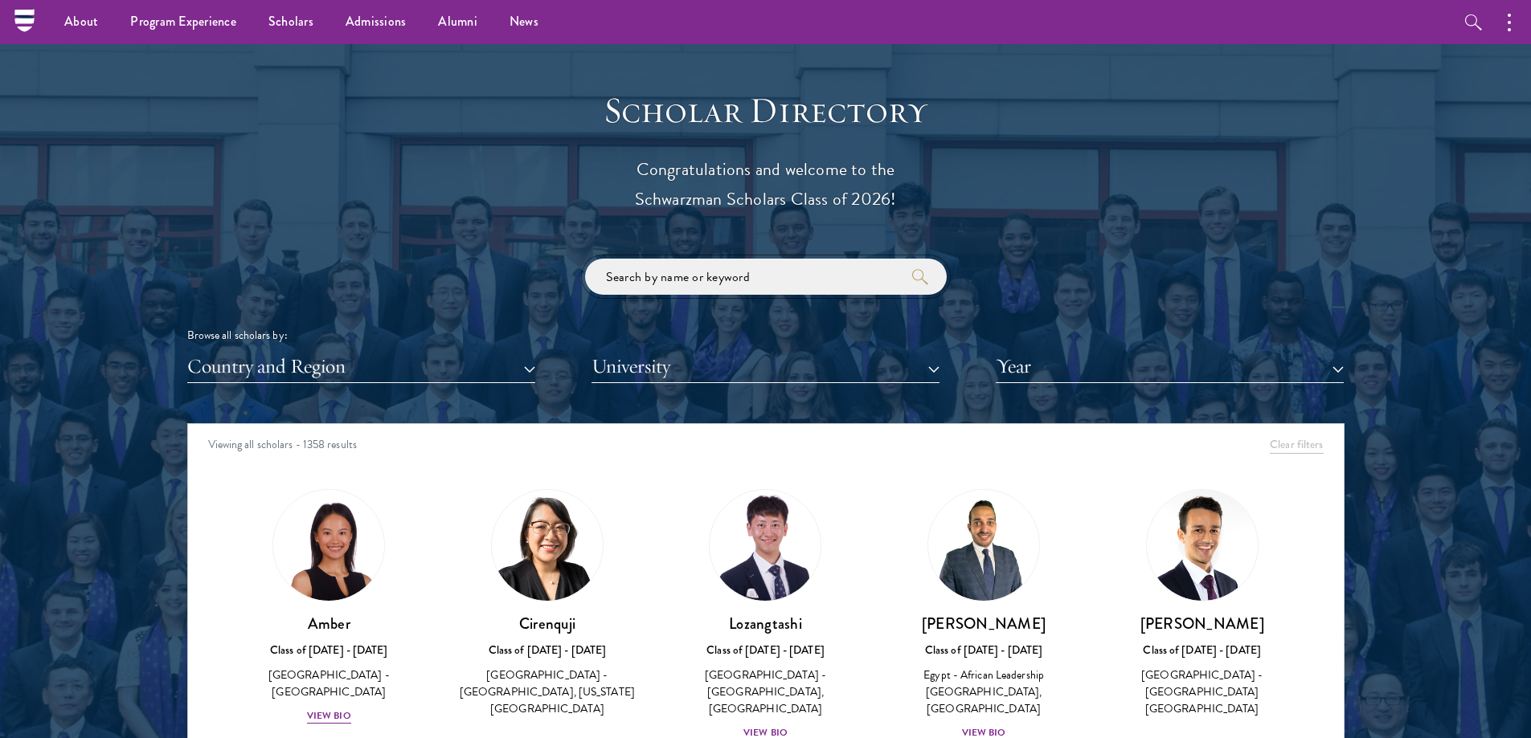
click at [851, 285] on input "search" at bounding box center [766, 277] width 362 height 36
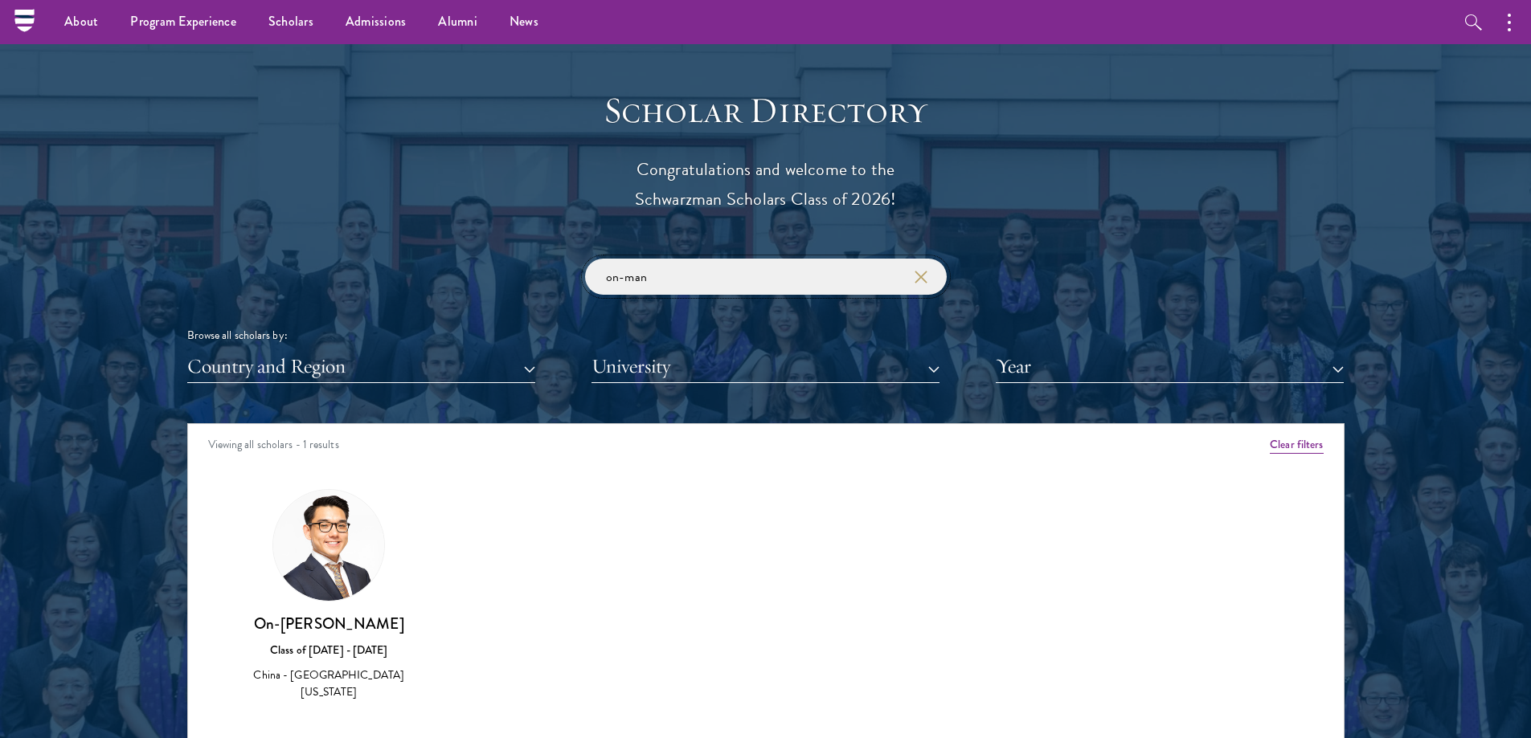
type input "on-man"
click at [324, 591] on img at bounding box center [328, 545] width 111 height 111
click at [470, 591] on div "Amber Class of 2025 - 2026 China - Peking University View Bio Cirenquji Class o…" at bounding box center [765, 609] width 1155 height 281
click at [456, 636] on div "Amber Class of 2025 - 2026 China - Peking University View Bio Cirenquji Class o…" at bounding box center [765, 609] width 1155 height 281
click at [499, 254] on div "Scholar Directory Congratulations and welcome to the Schwarzman Scholars Class …" at bounding box center [765, 496] width 1157 height 817
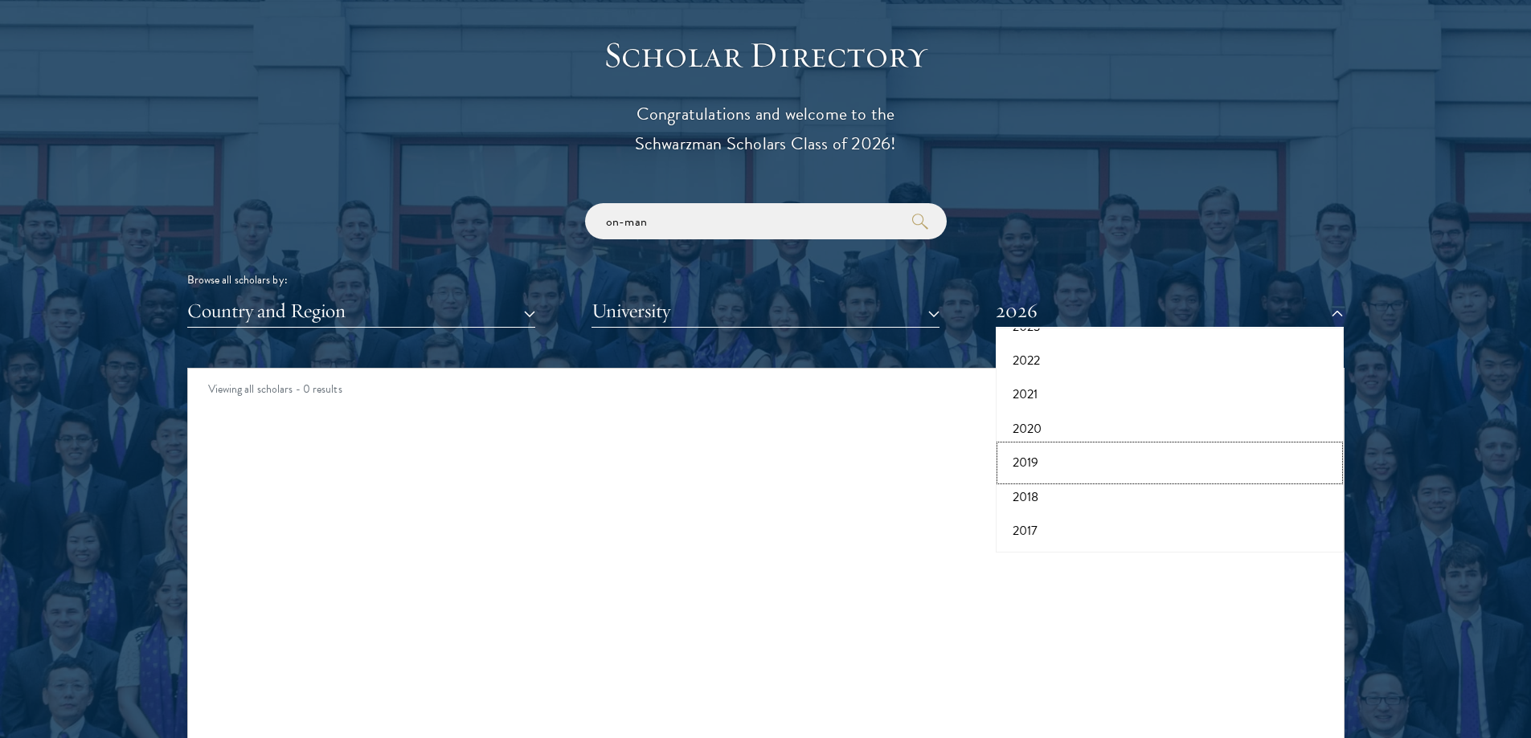
click at [1056, 456] on button "2019" at bounding box center [1169, 463] width 338 height 34
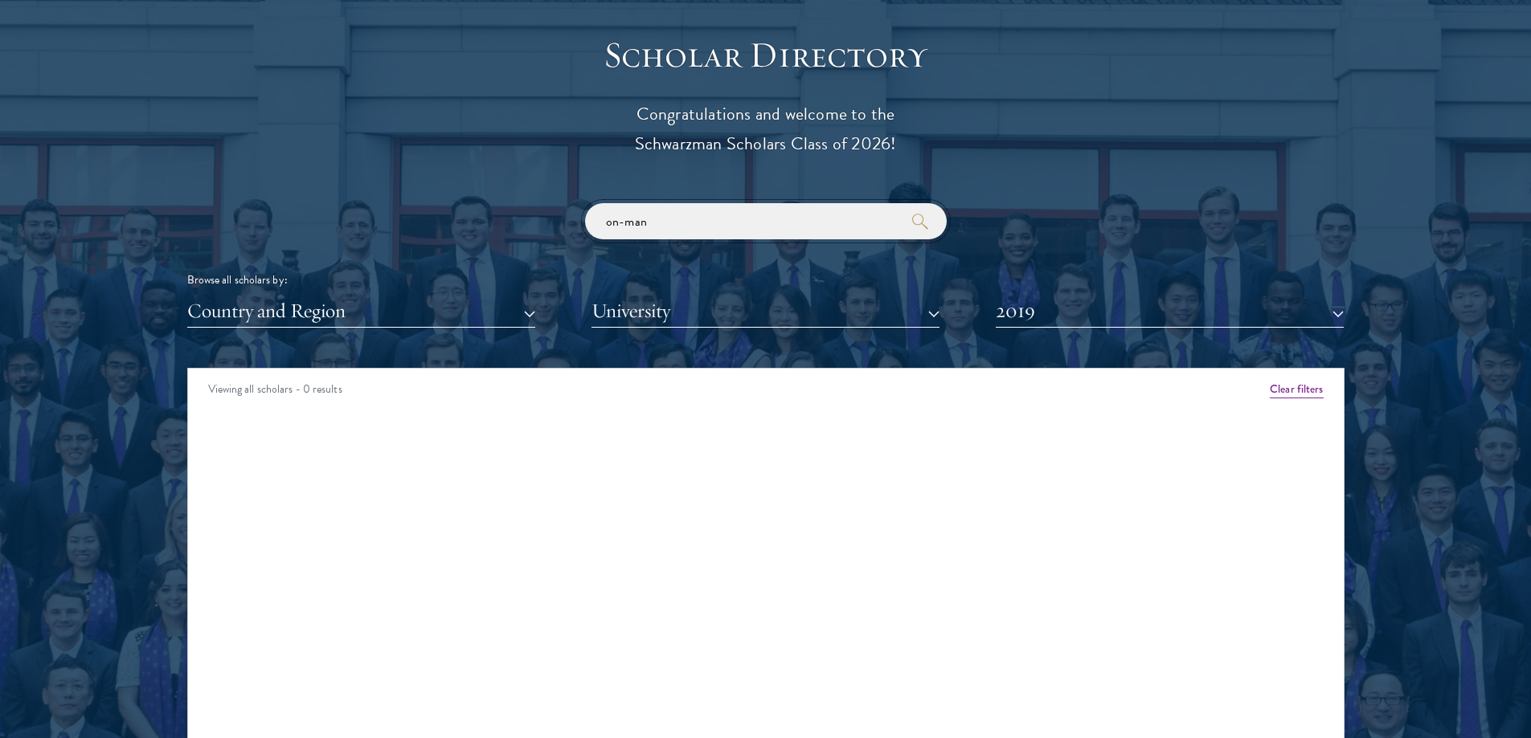
click at [877, 224] on input "on-man" at bounding box center [766, 221] width 362 height 36
drag, startPoint x: 788, startPoint y: 228, endPoint x: 544, endPoint y: 210, distance: 244.9
click at [552, 217] on div "on-man Browse all scholars by: Country and Region All Countries and Regions [GE…" at bounding box center [765, 265] width 1157 height 125
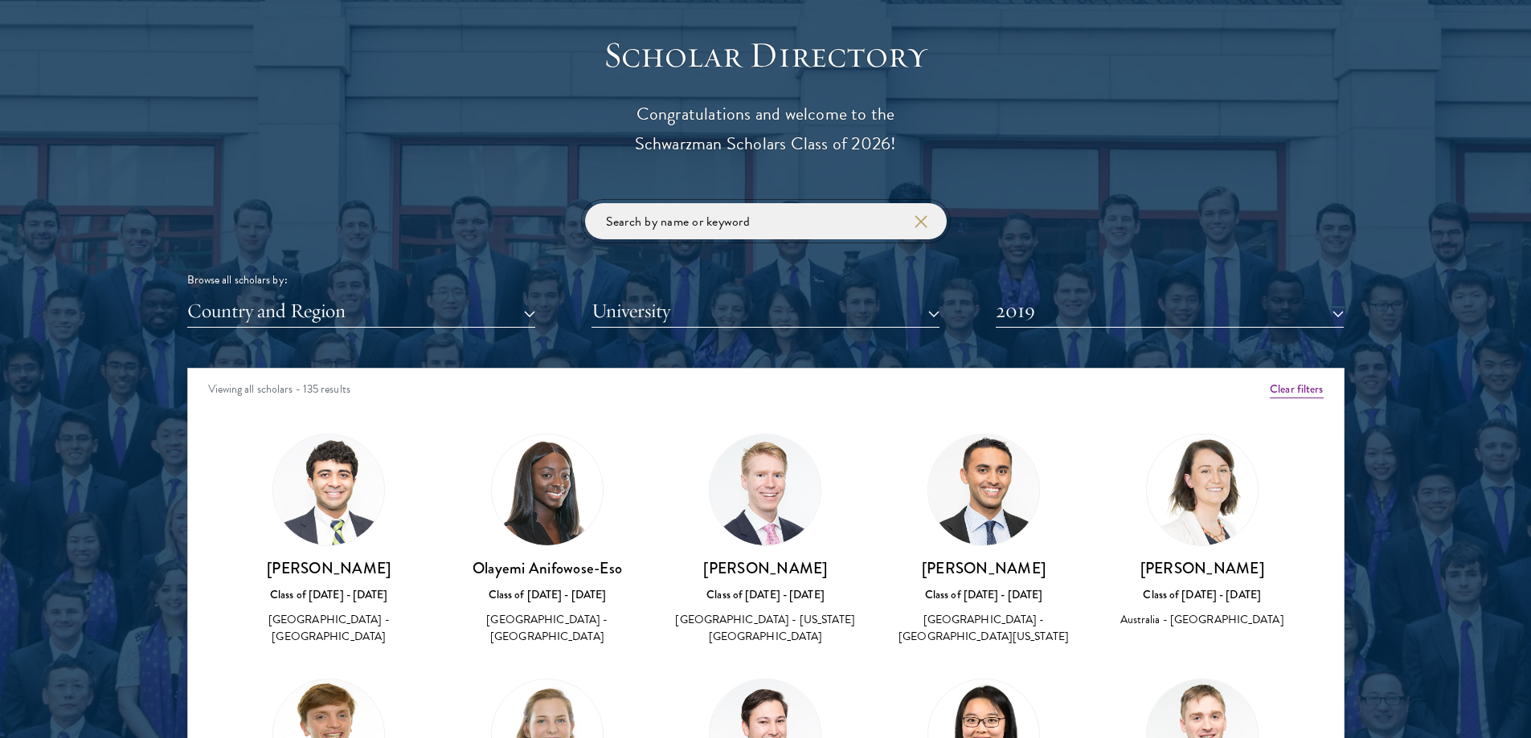
click button "submit" at bounding box center [0, 0] width 0 height 0
click at [670, 213] on input "search" at bounding box center [766, 221] width 362 height 36
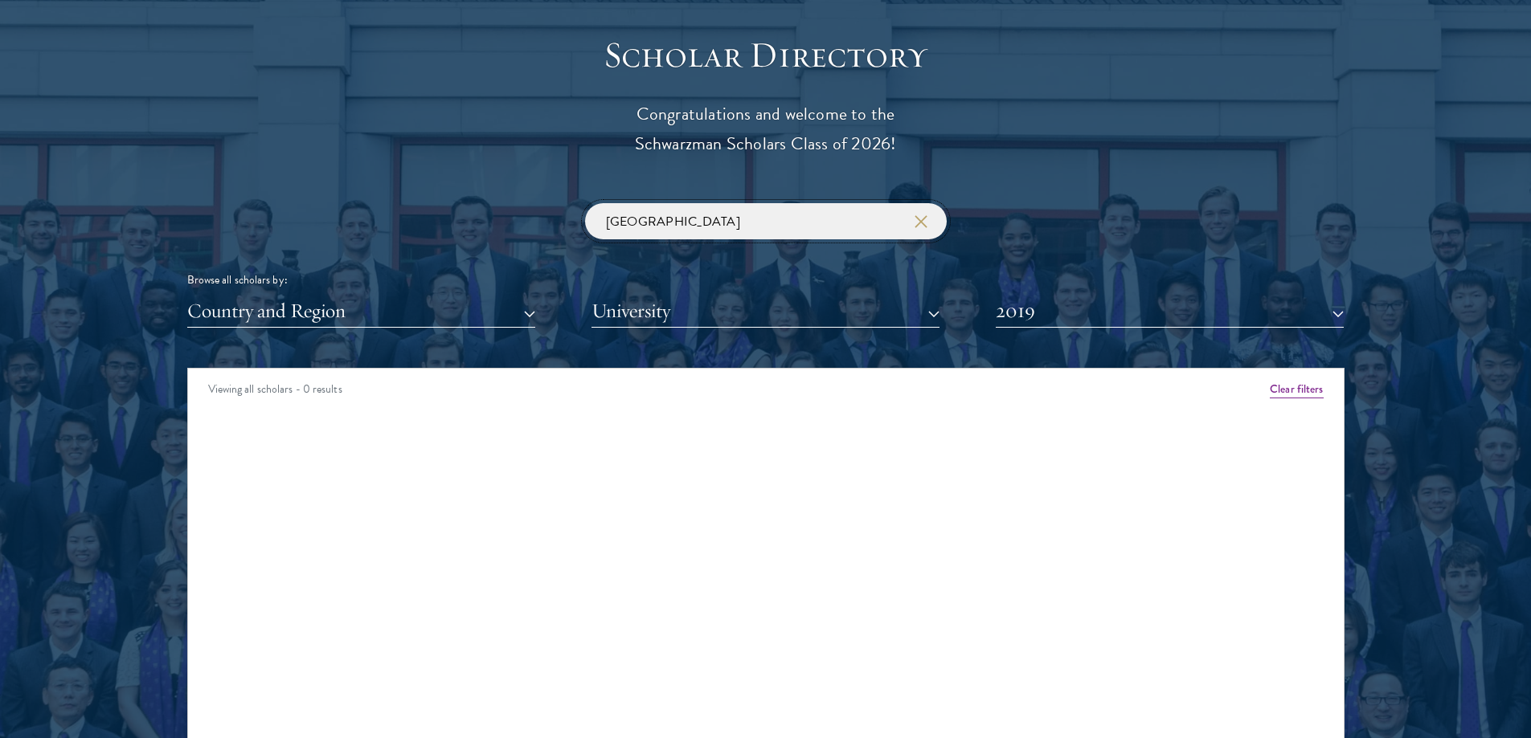
type input "[GEOGRAPHIC_DATA]"
click button "submit" at bounding box center [0, 0] width 0 height 0
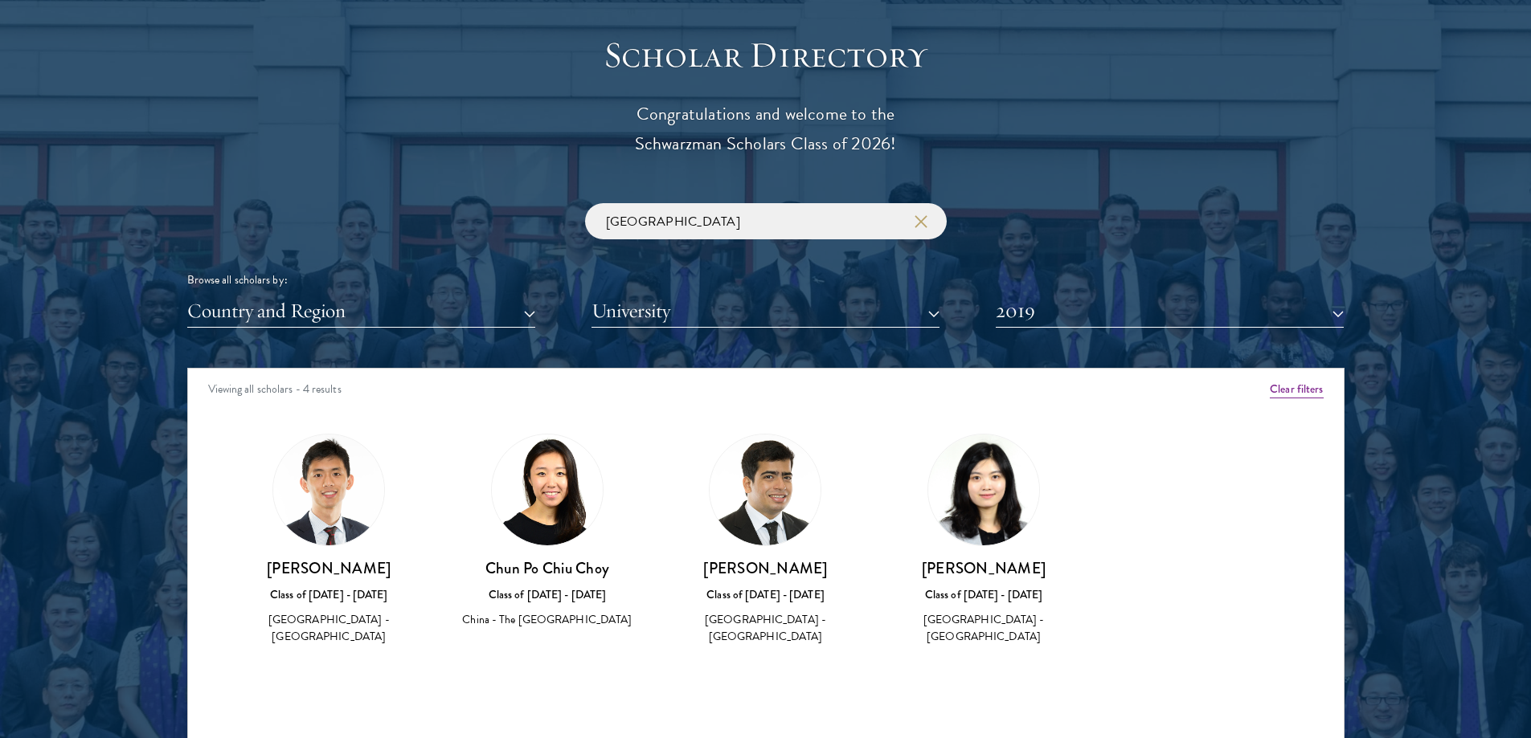
click at [1265, 153] on div "Scholar Directory Congratulations and welcome to the Schwarzman Scholars Class …" at bounding box center [765, 441] width 1157 height 817
click at [458, 77] on div "Scholar Directory Congratulations and welcome to the Schwarzman Scholars Class …" at bounding box center [765, 441] width 1157 height 817
